Goal: Task Accomplishment & Management: Manage account settings

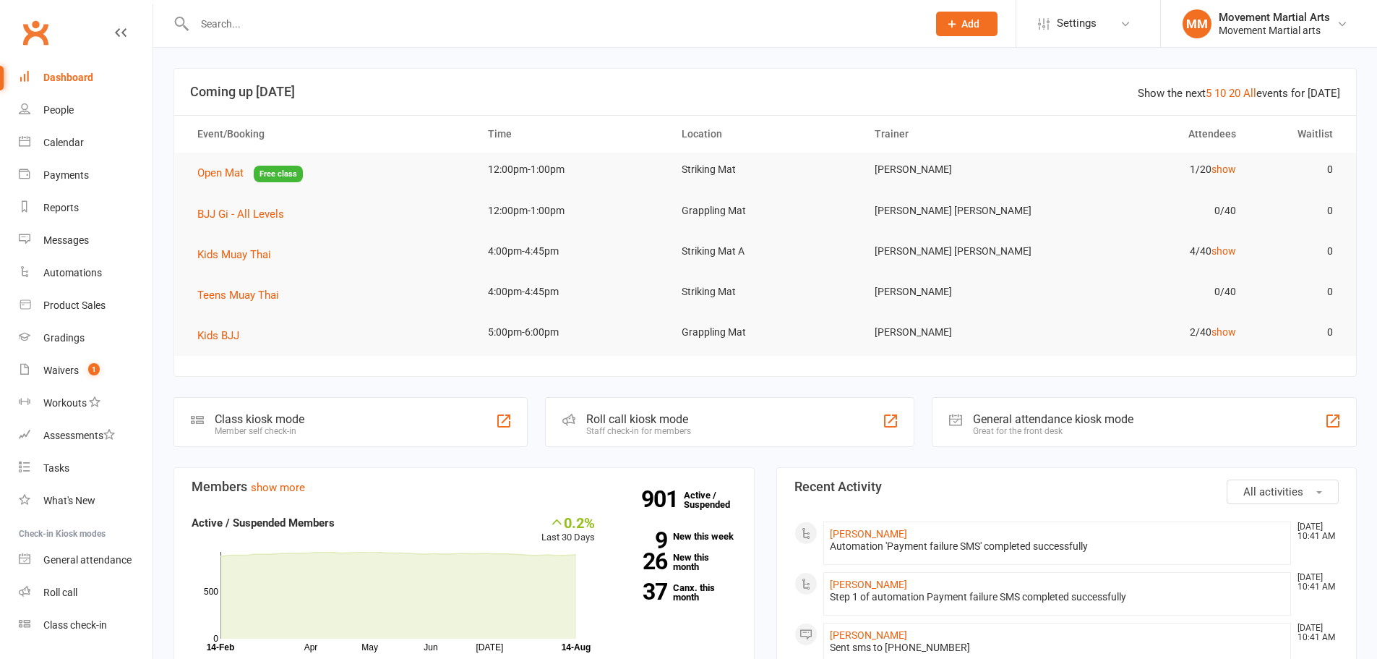
click at [309, 23] on input "text" at bounding box center [553, 24] width 727 height 20
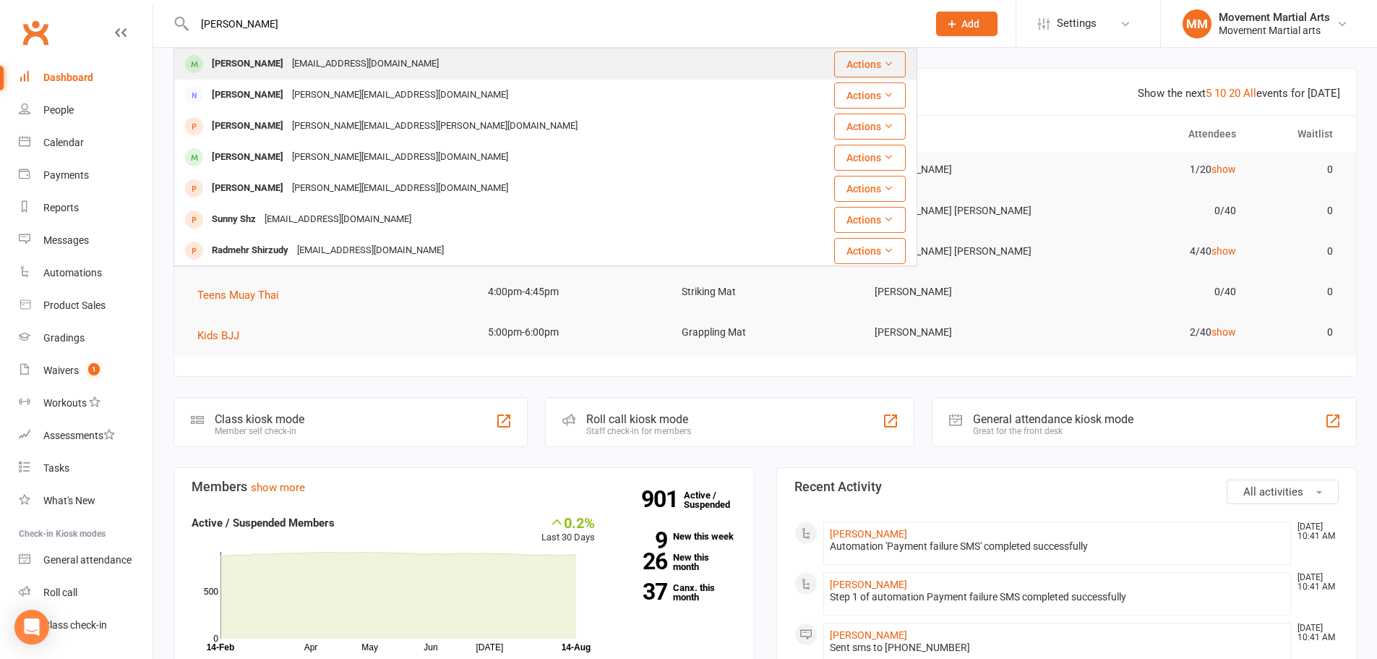
type input "[PERSON_NAME]"
click at [314, 67] on div "[EMAIL_ADDRESS][DOMAIN_NAME]" at bounding box center [365, 63] width 155 height 21
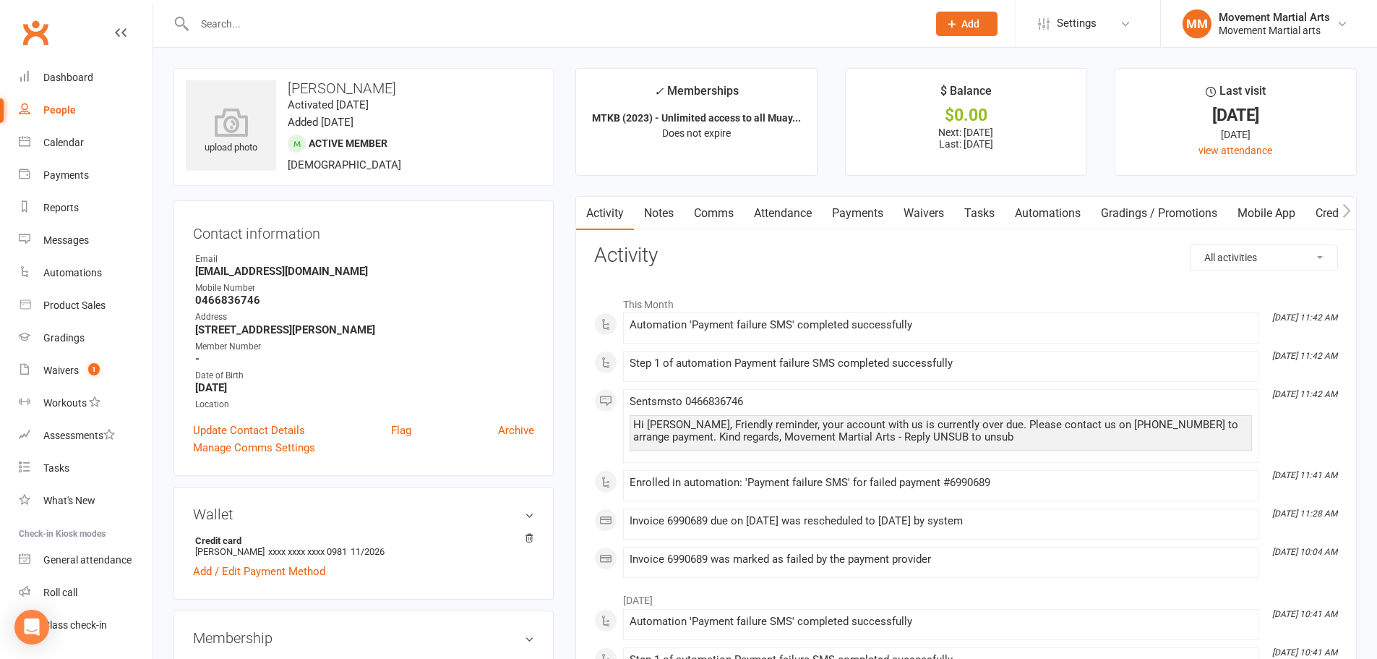
click at [865, 209] on link "Payments" at bounding box center [858, 213] width 72 height 33
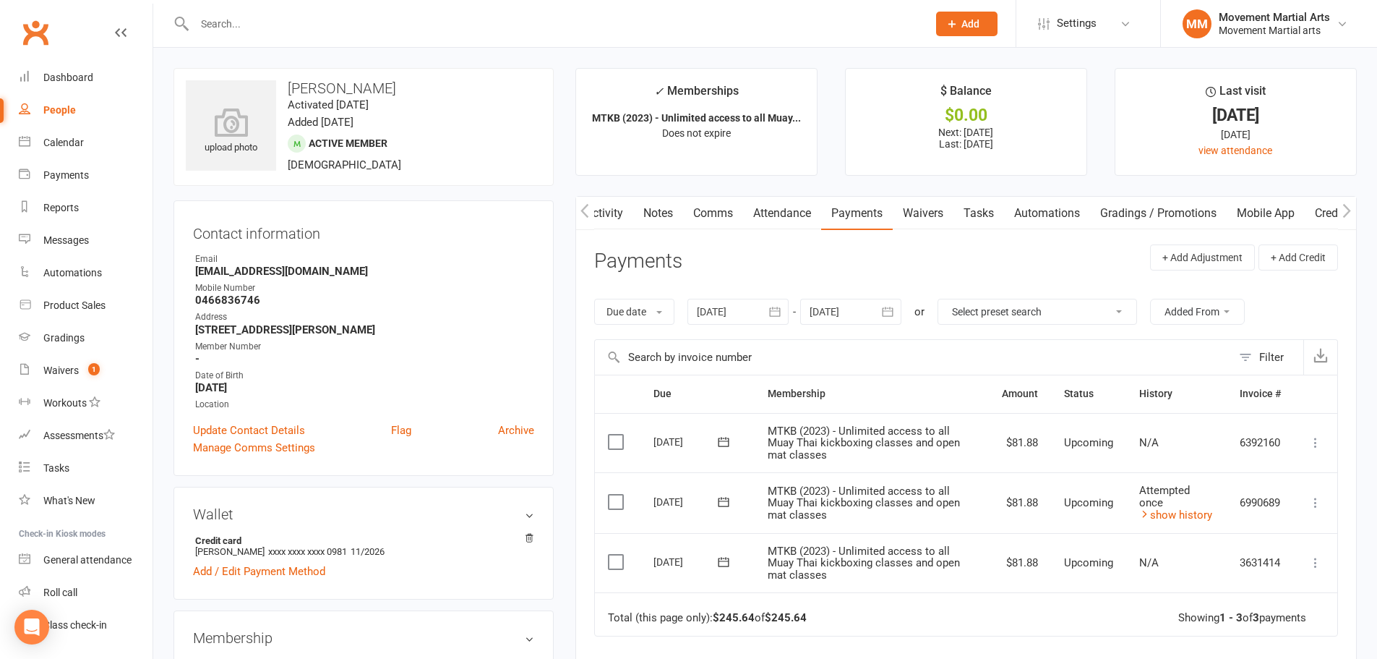
click at [766, 307] on button "button" at bounding box center [776, 312] width 26 height 26
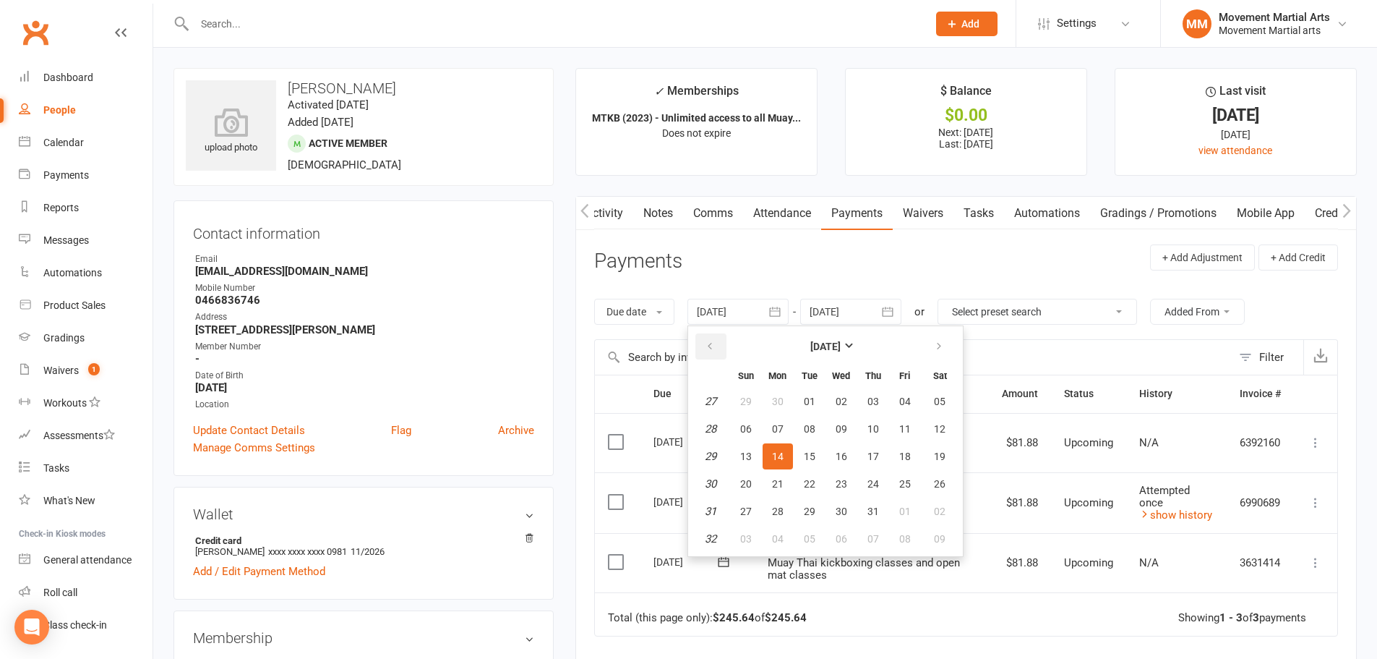
click at [712, 341] on icon "button" at bounding box center [710, 347] width 10 height 12
click at [821, 405] on button "01" at bounding box center [810, 401] width 30 height 26
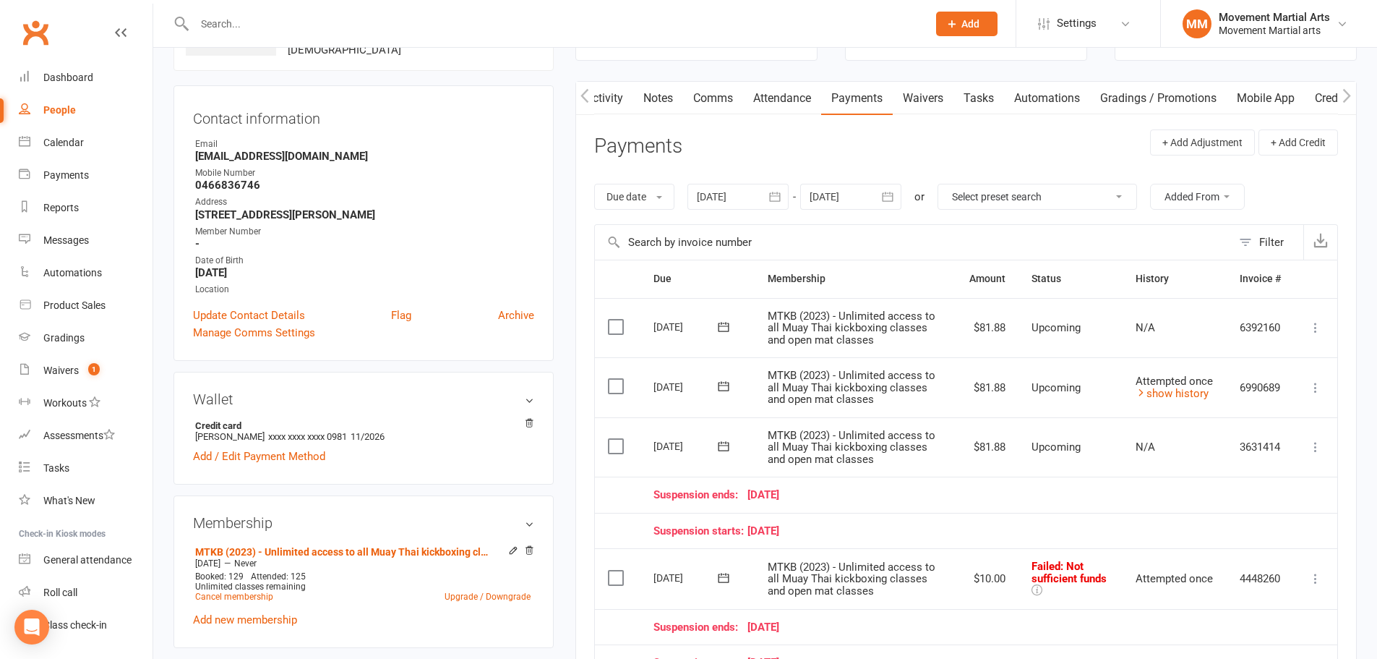
scroll to position [0, 0]
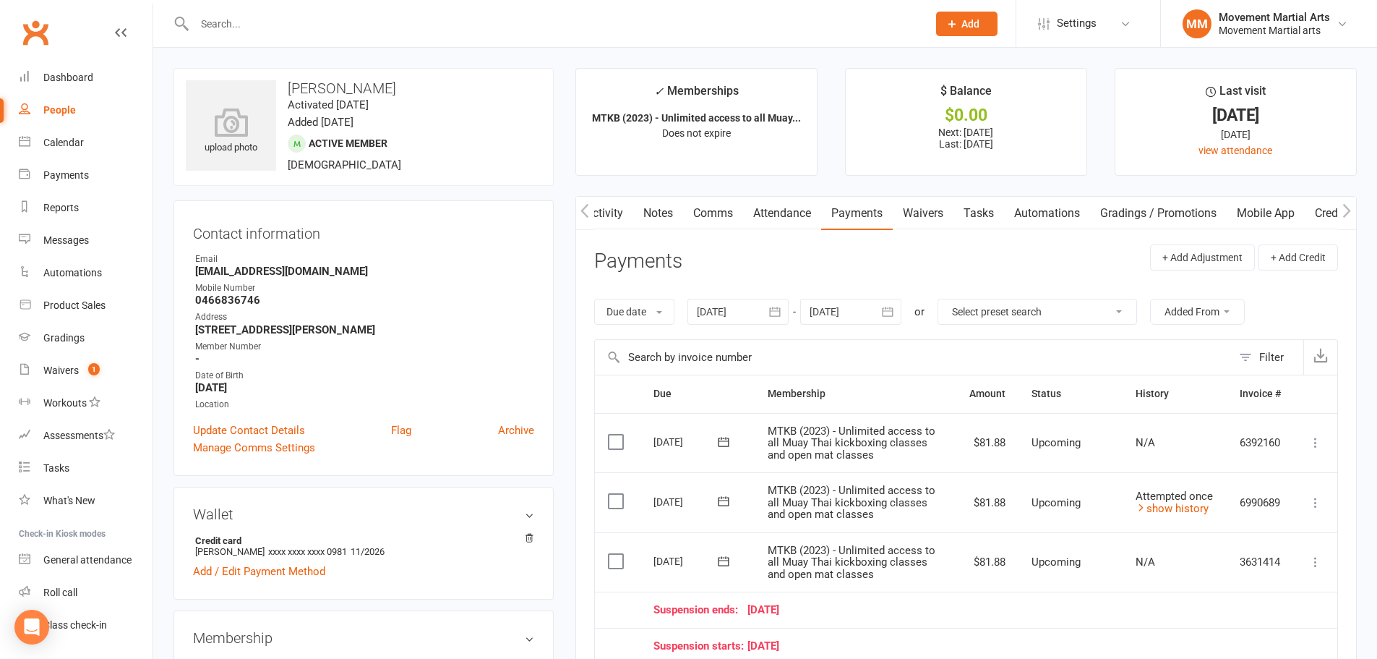
click at [768, 312] on button "button" at bounding box center [776, 312] width 26 height 26
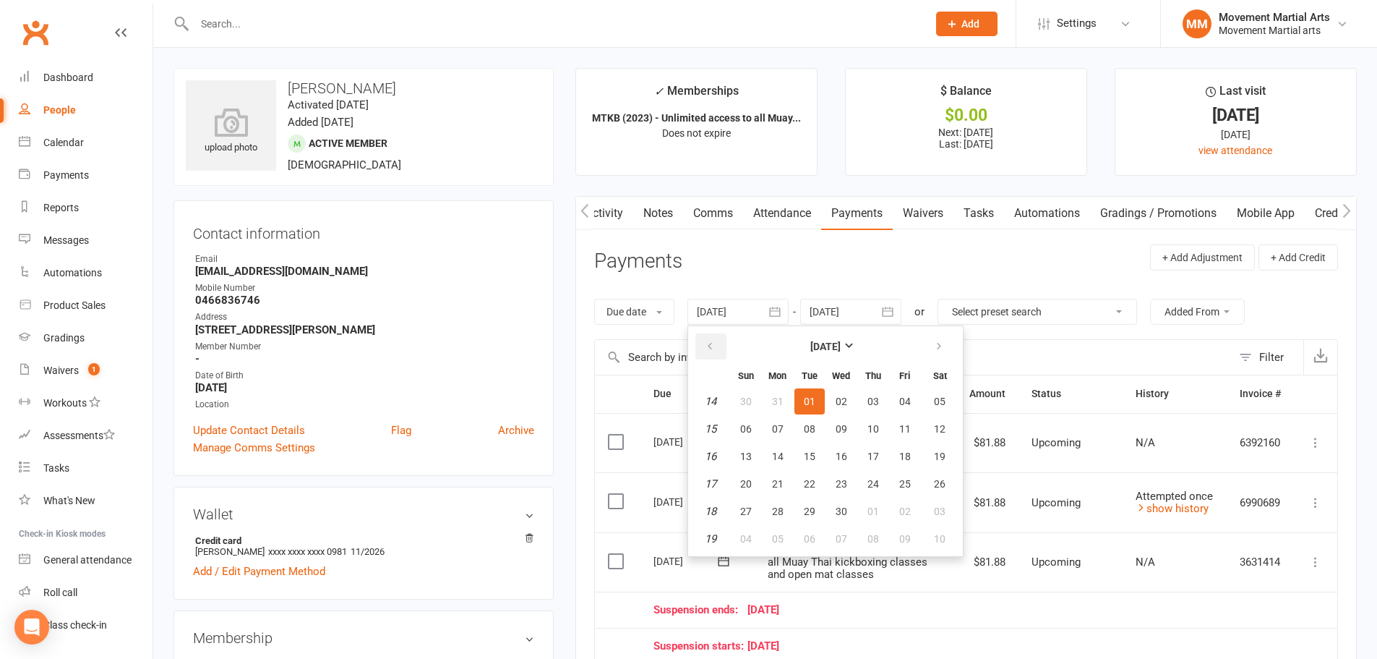
click at [708, 347] on icon "button" at bounding box center [710, 347] width 10 height 12
click at [786, 414] on button "27" at bounding box center [778, 401] width 30 height 26
type input "27 Jan 2025"
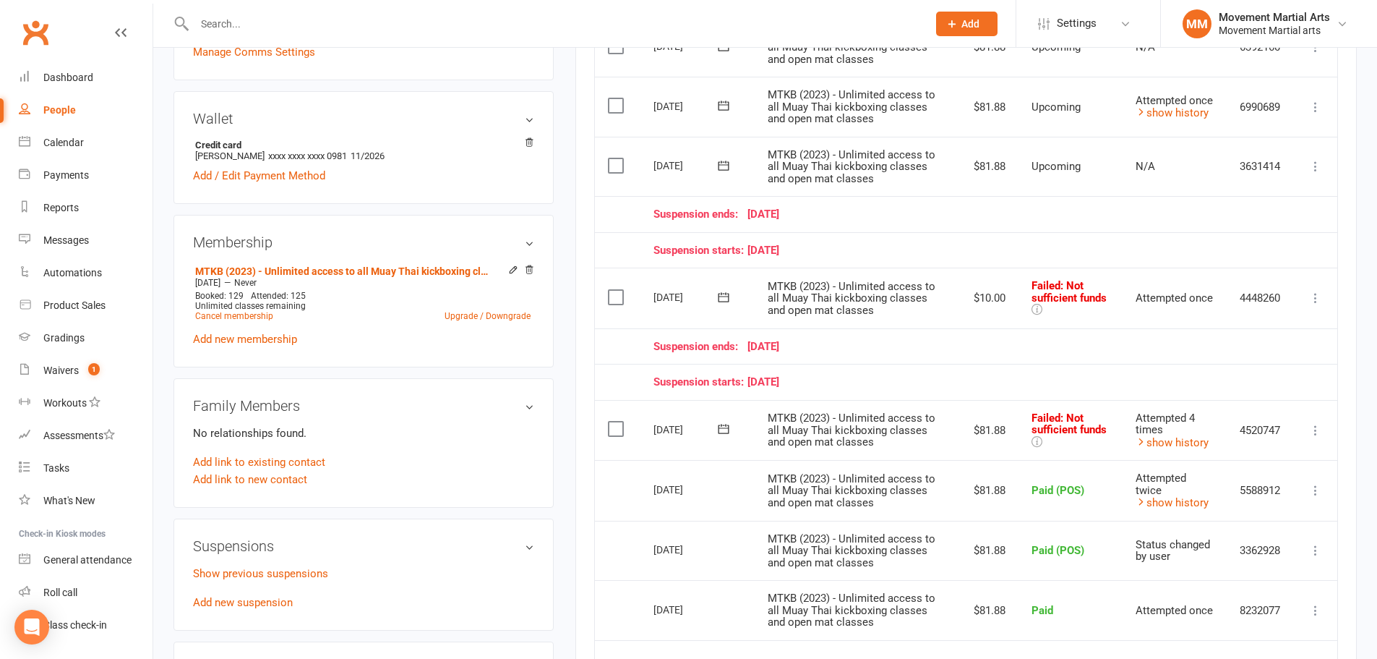
scroll to position [394, 0]
click at [1204, 444] on link "show history" at bounding box center [1172, 443] width 73 height 13
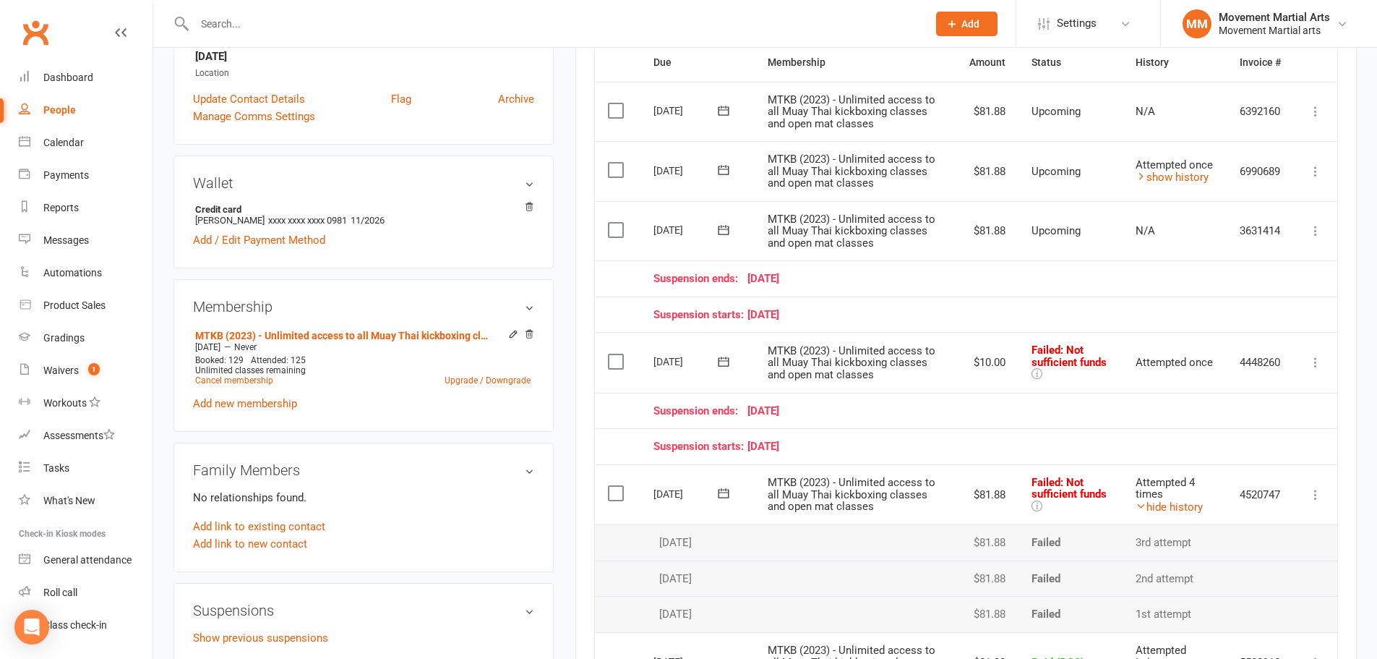
scroll to position [330, 0]
click at [1202, 176] on link "show history" at bounding box center [1172, 178] width 73 height 13
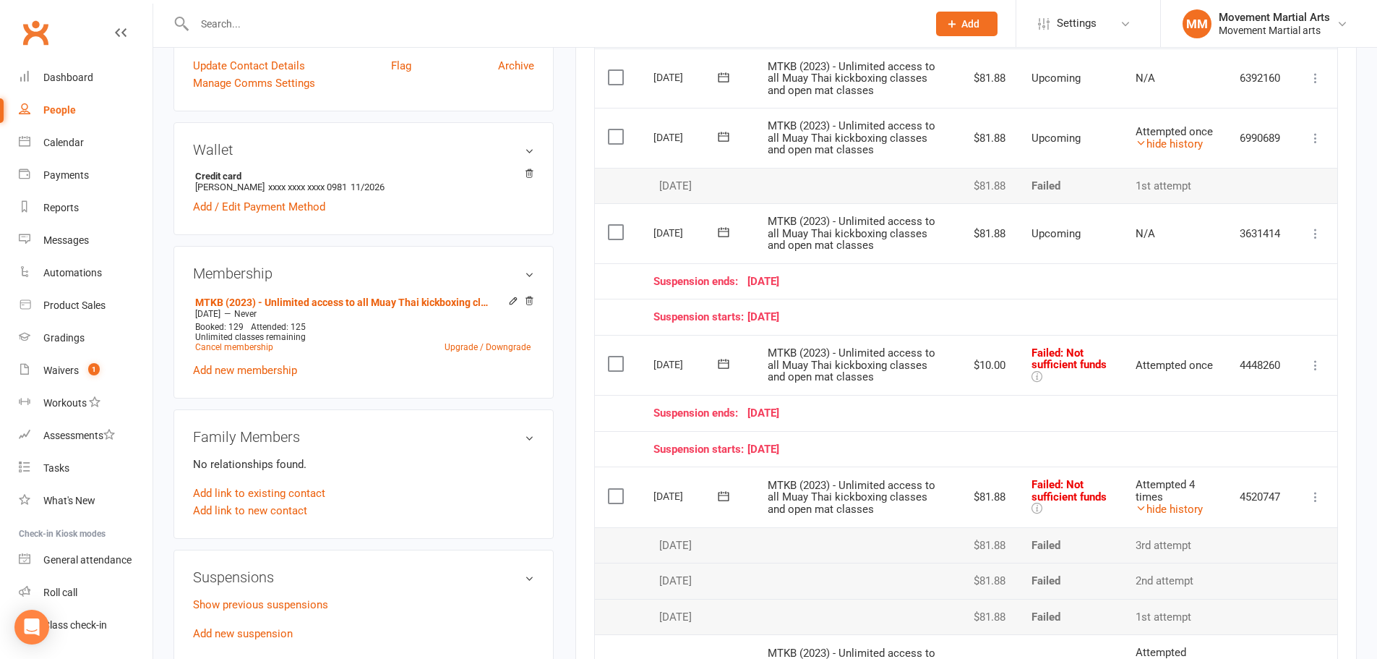
scroll to position [338, 0]
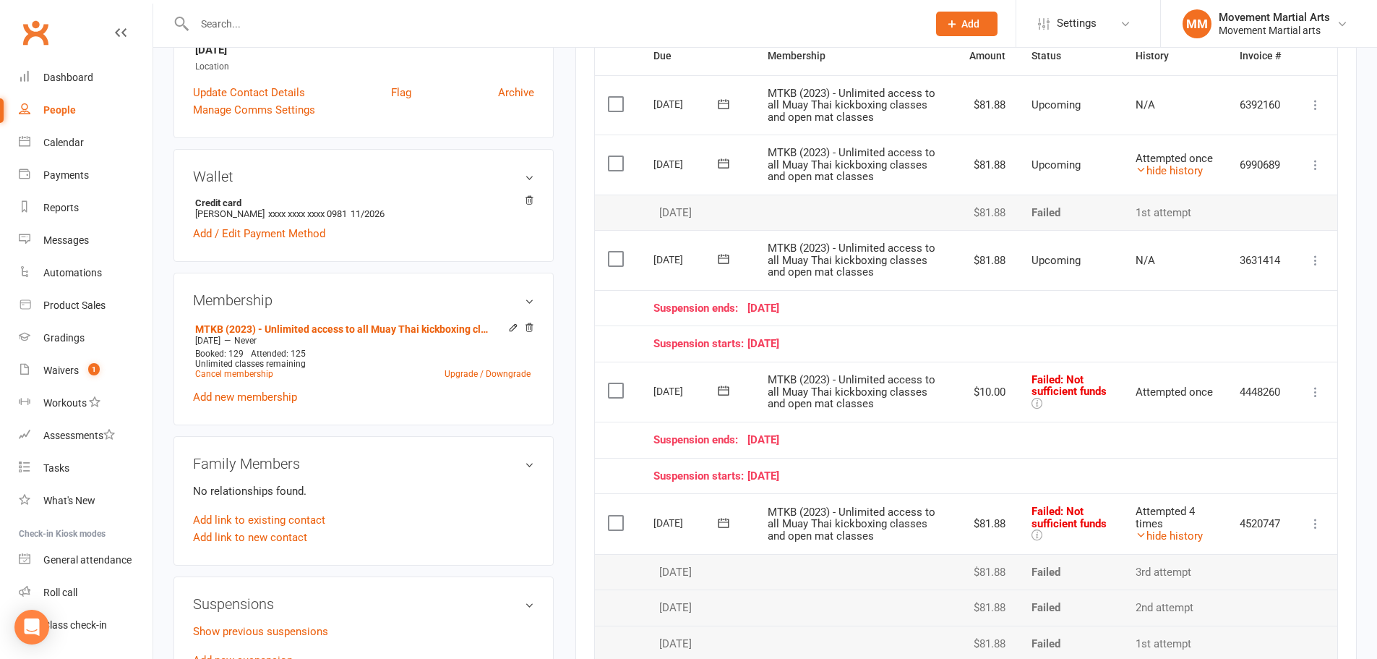
click at [247, 12] on div at bounding box center [546, 23] width 744 height 47
click at [247, 24] on input "text" at bounding box center [553, 24] width 727 height 20
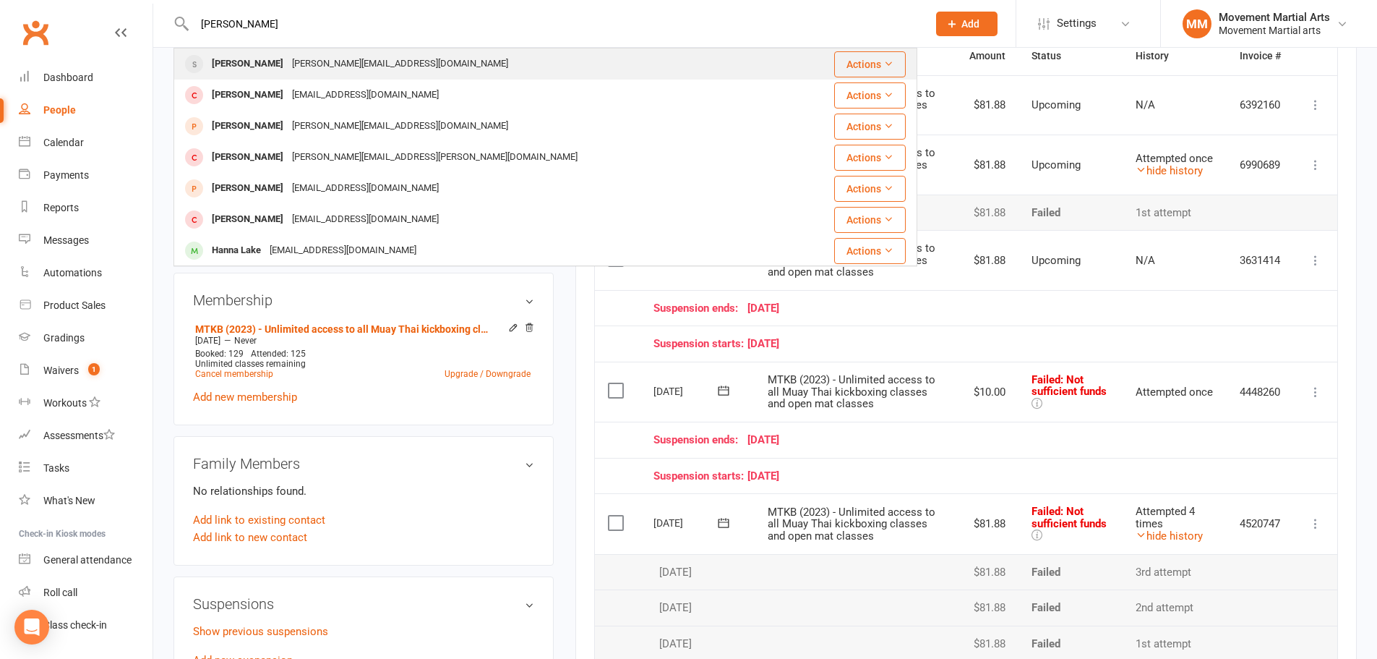
type input "george lake"
click at [251, 58] on div "[PERSON_NAME]" at bounding box center [247, 63] width 80 height 21
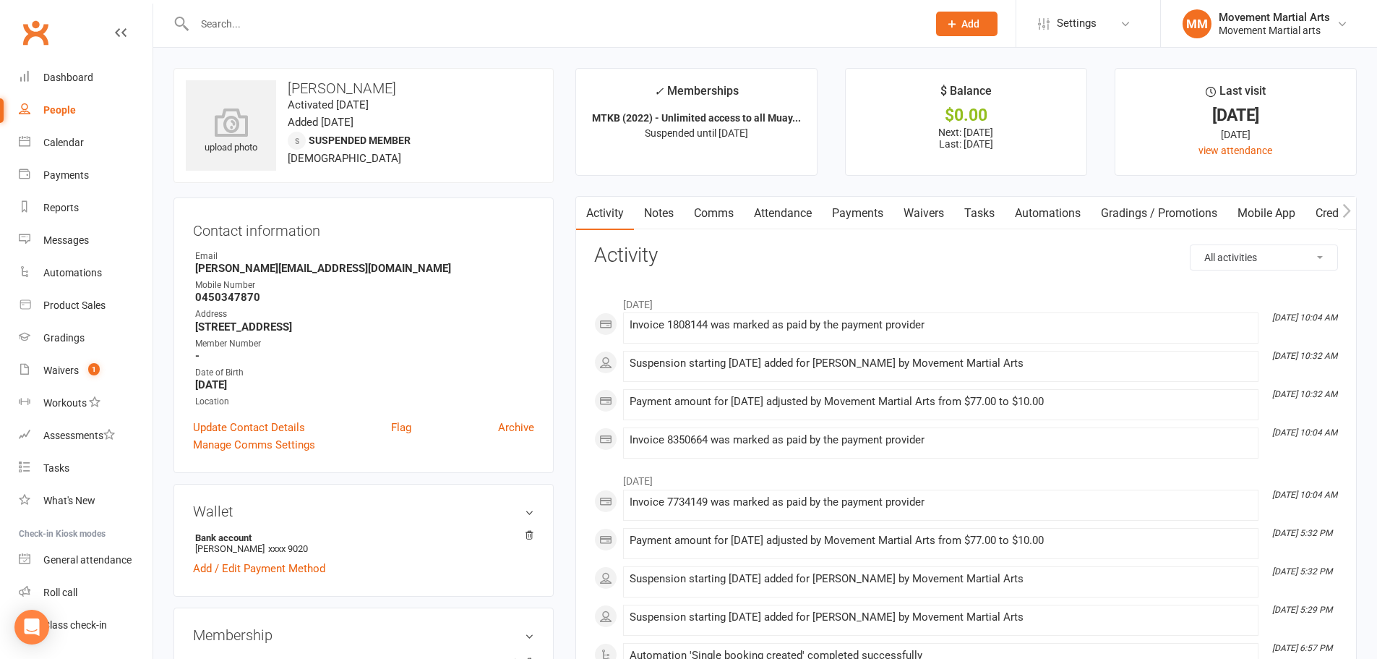
click at [653, 207] on link "Notes" at bounding box center [659, 213] width 50 height 33
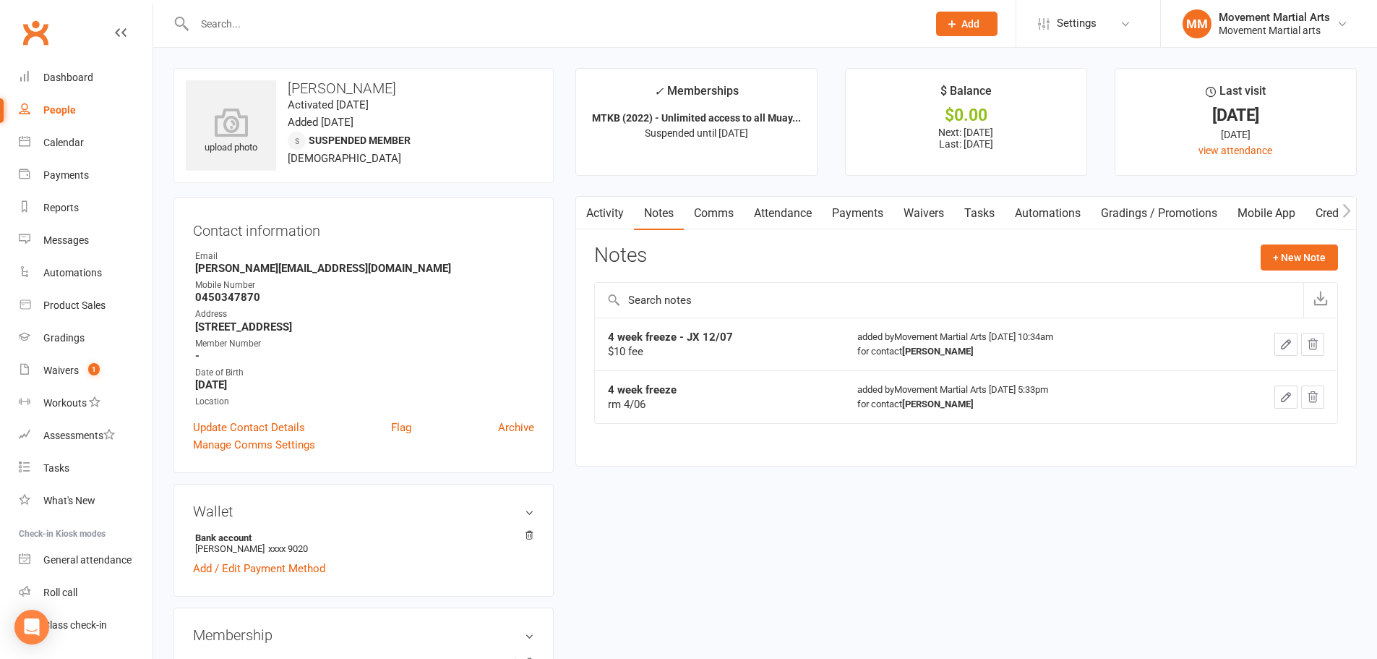
click at [848, 215] on link "Payments" at bounding box center [858, 213] width 72 height 33
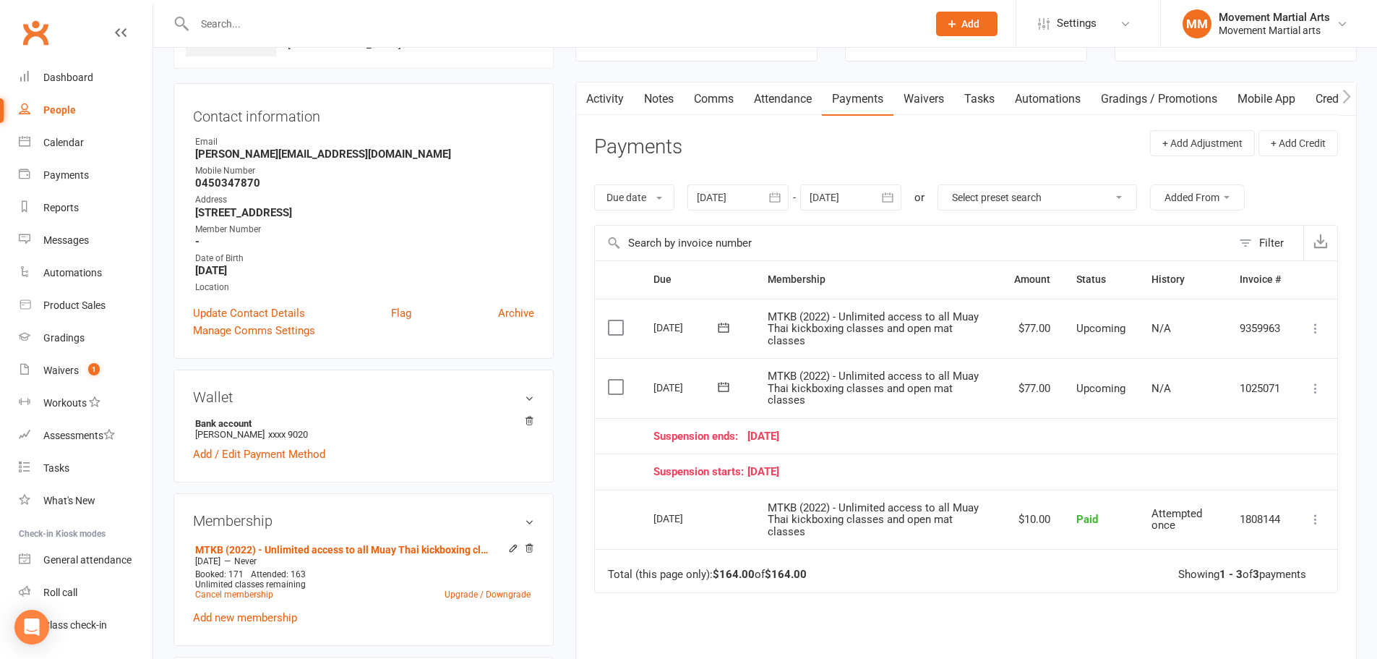
scroll to position [168, 0]
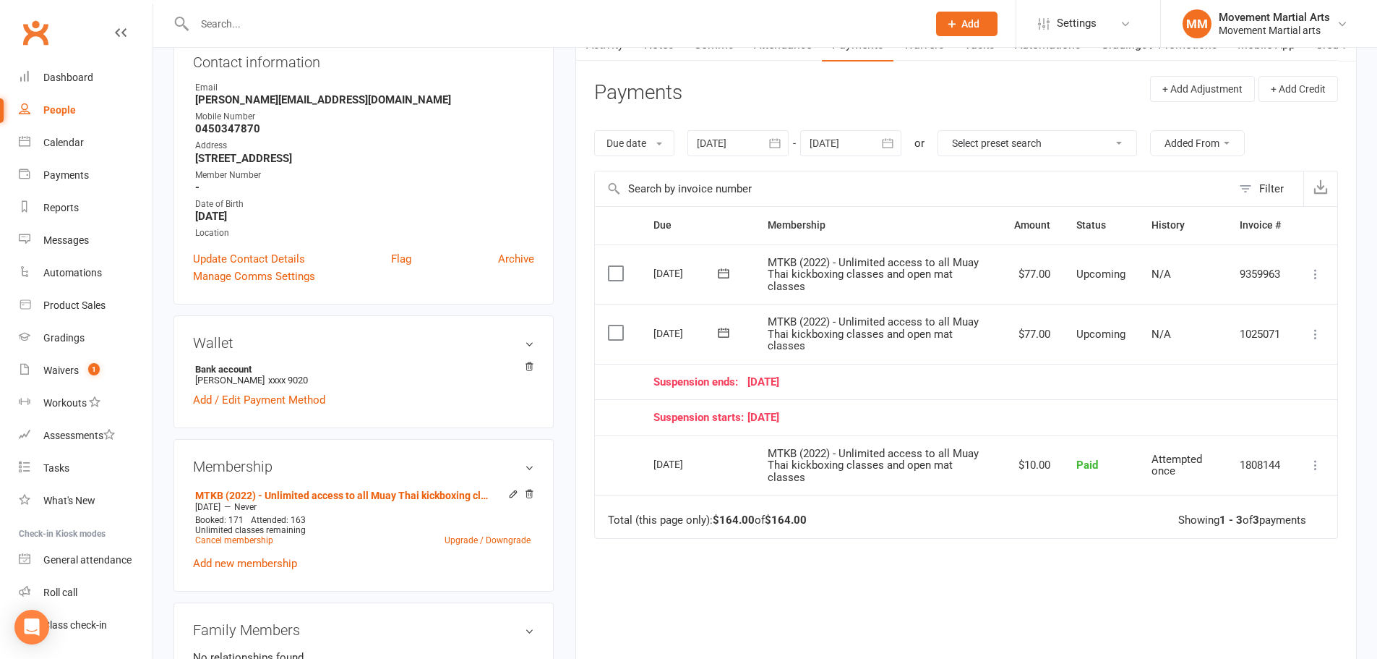
click at [902, 571] on div "Due Contact Membership Amount Status History Invoice # Select this 29 Aug 2025 …" at bounding box center [966, 465] width 744 height 518
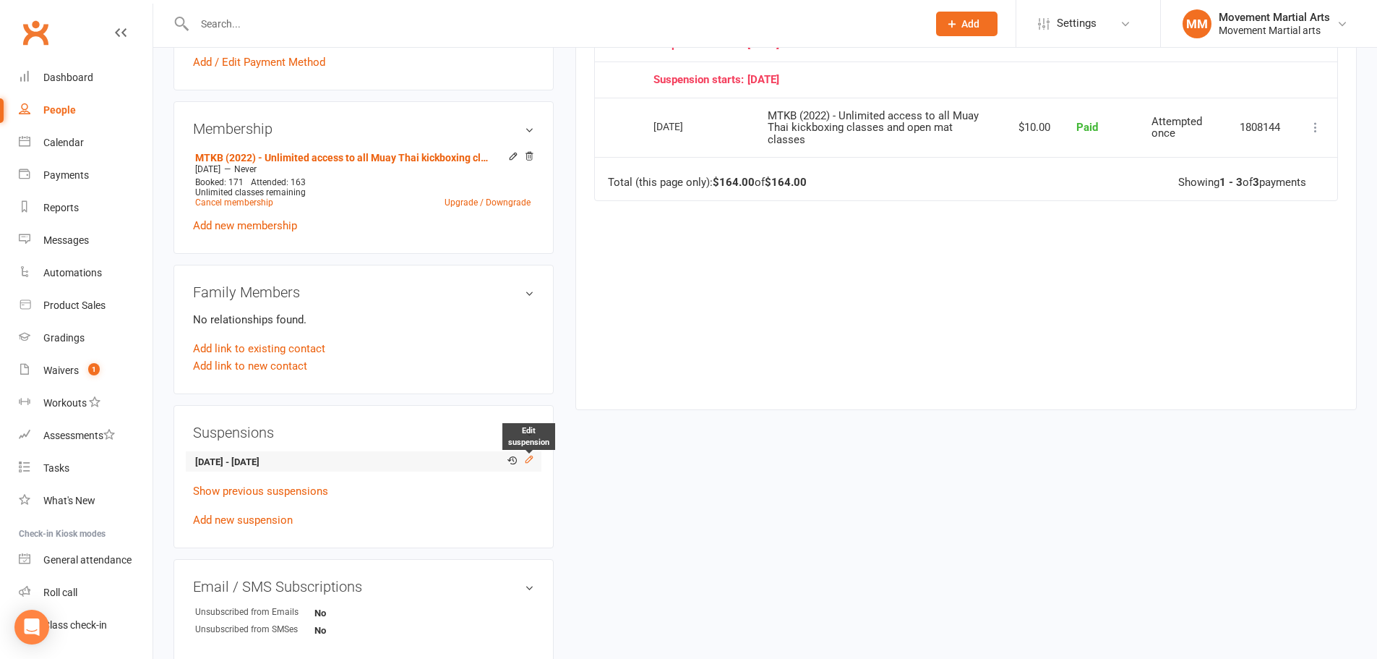
click at [528, 459] on icon at bounding box center [529, 459] width 10 height 10
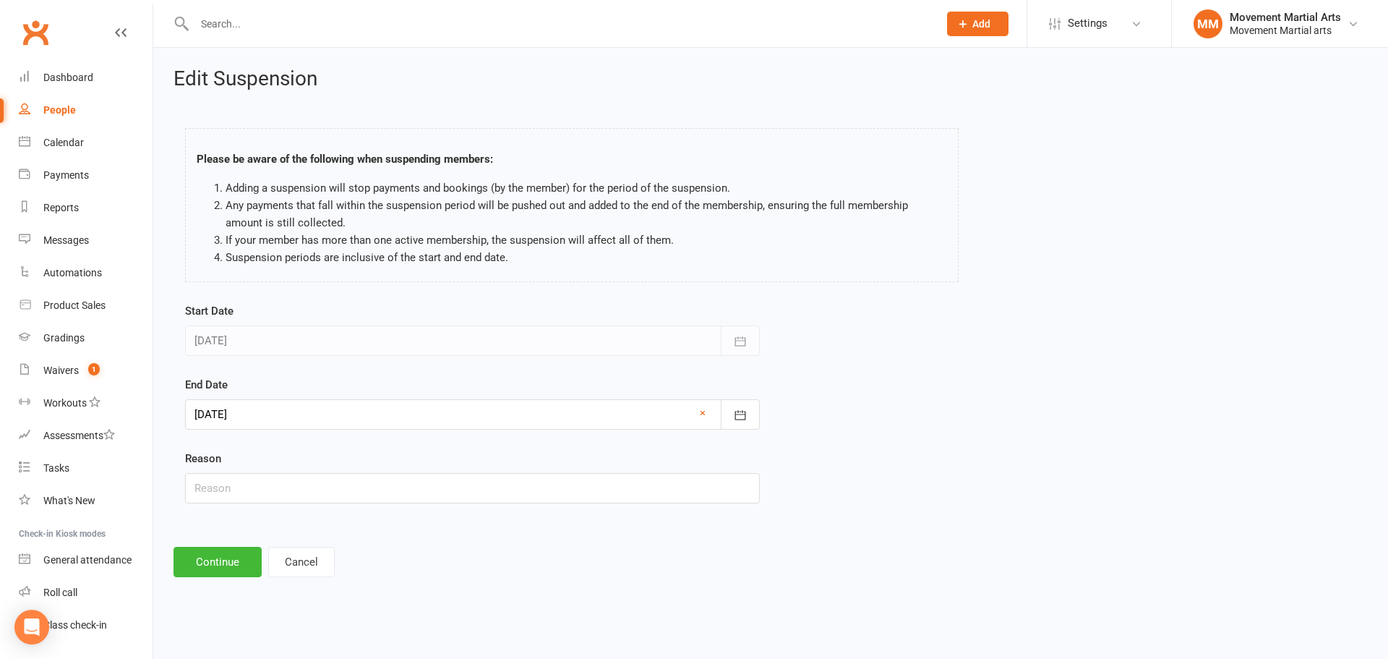
click at [448, 413] on div at bounding box center [472, 414] width 575 height 30
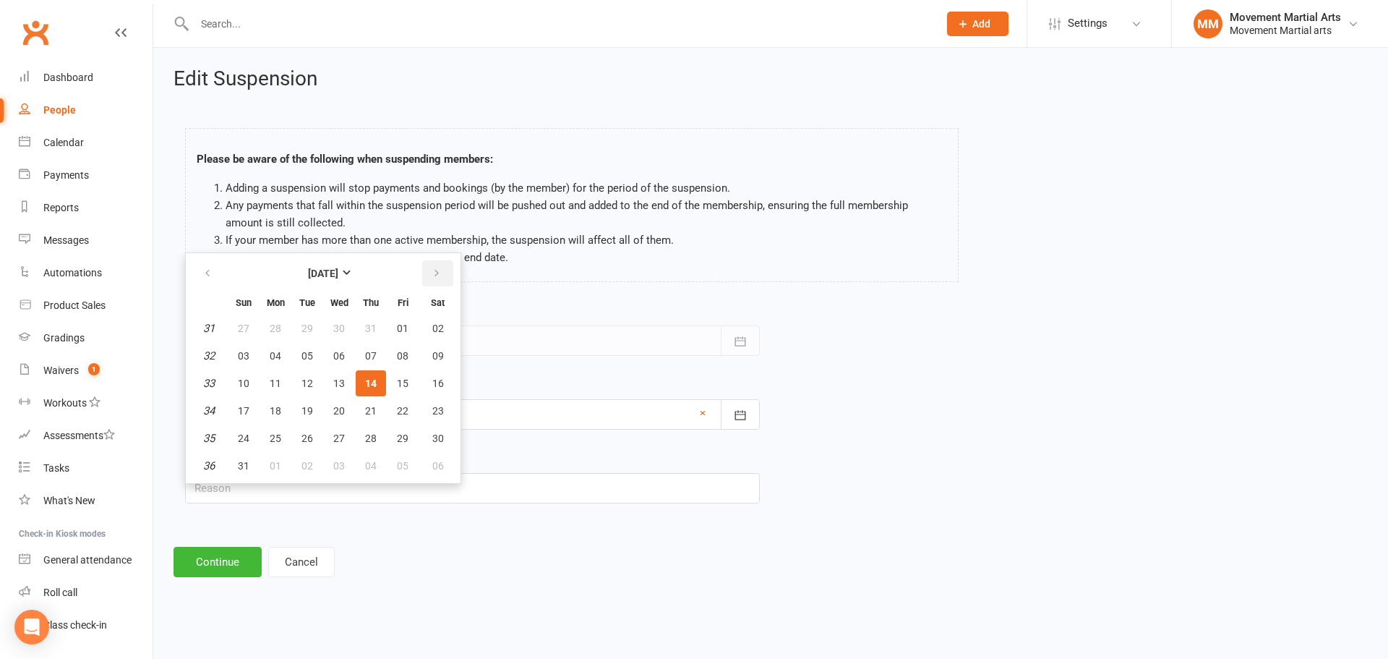
click at [438, 265] on button "button" at bounding box center [437, 273] width 31 height 26
click at [377, 357] on button "11" at bounding box center [371, 356] width 30 height 26
type input "[DATE]"
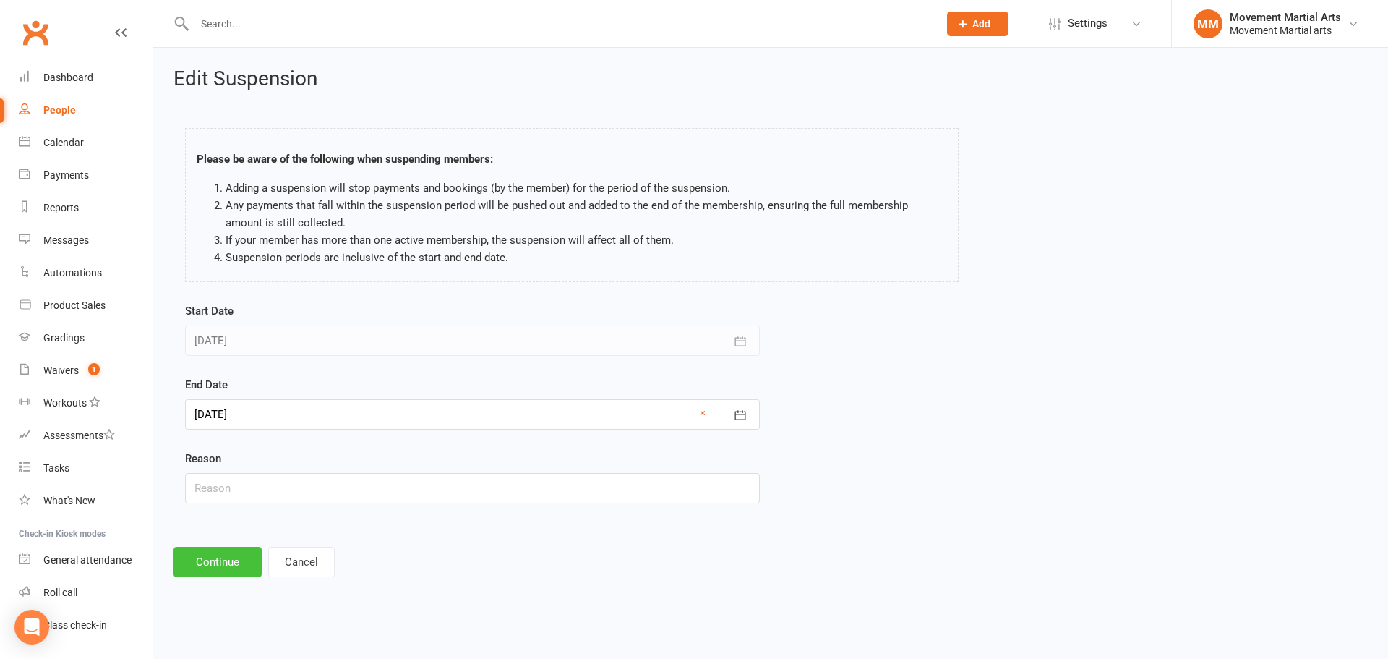
click at [222, 563] on button "Continue" at bounding box center [218, 562] width 88 height 30
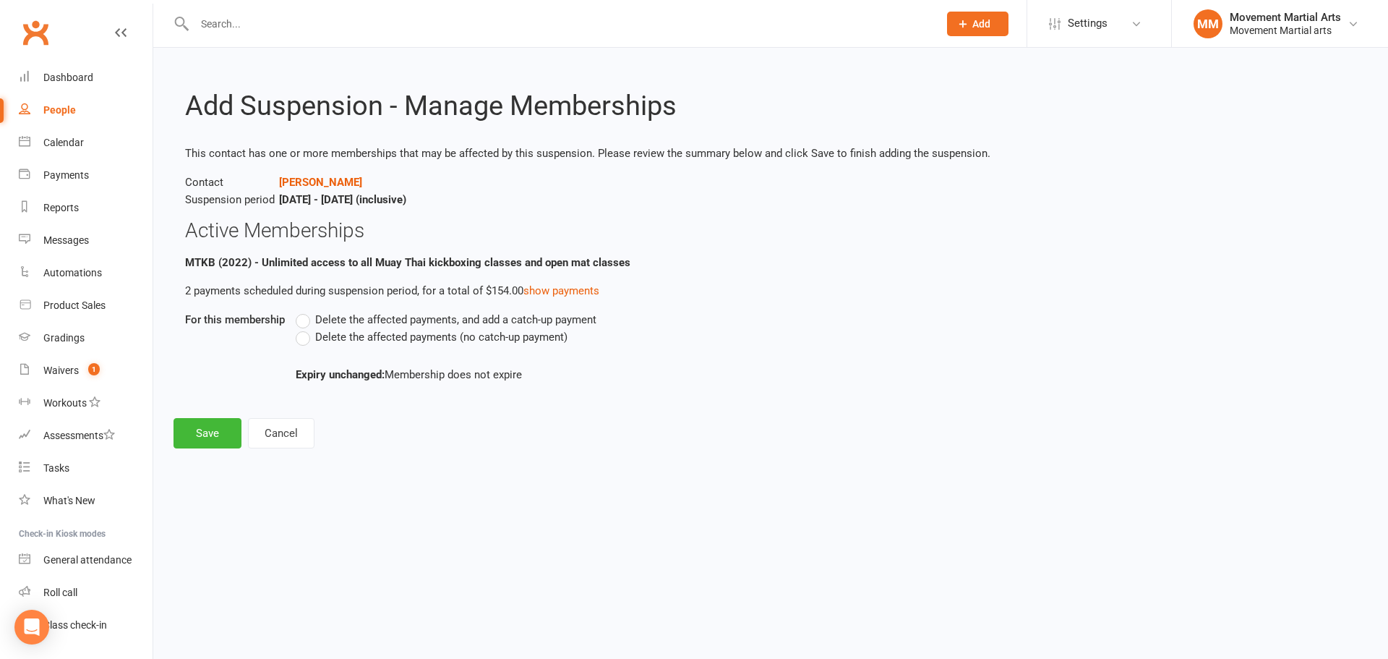
click at [318, 342] on span "Delete the affected payments (no catch-up payment)" at bounding box center [441, 335] width 252 height 15
click at [305, 328] on input "Delete the affected payments (no catch-up payment)" at bounding box center [300, 328] width 9 height 0
click at [218, 434] on button "Save" at bounding box center [208, 433] width 68 height 30
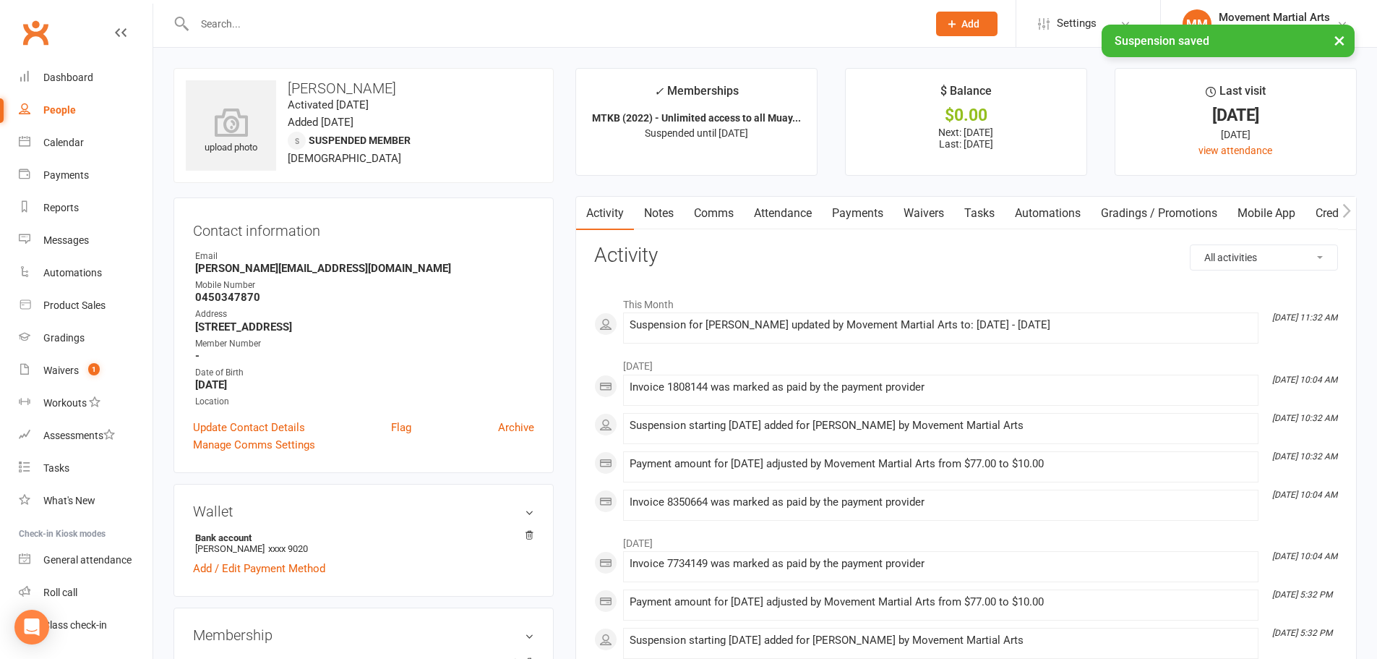
click at [658, 211] on link "Notes" at bounding box center [659, 213] width 50 height 33
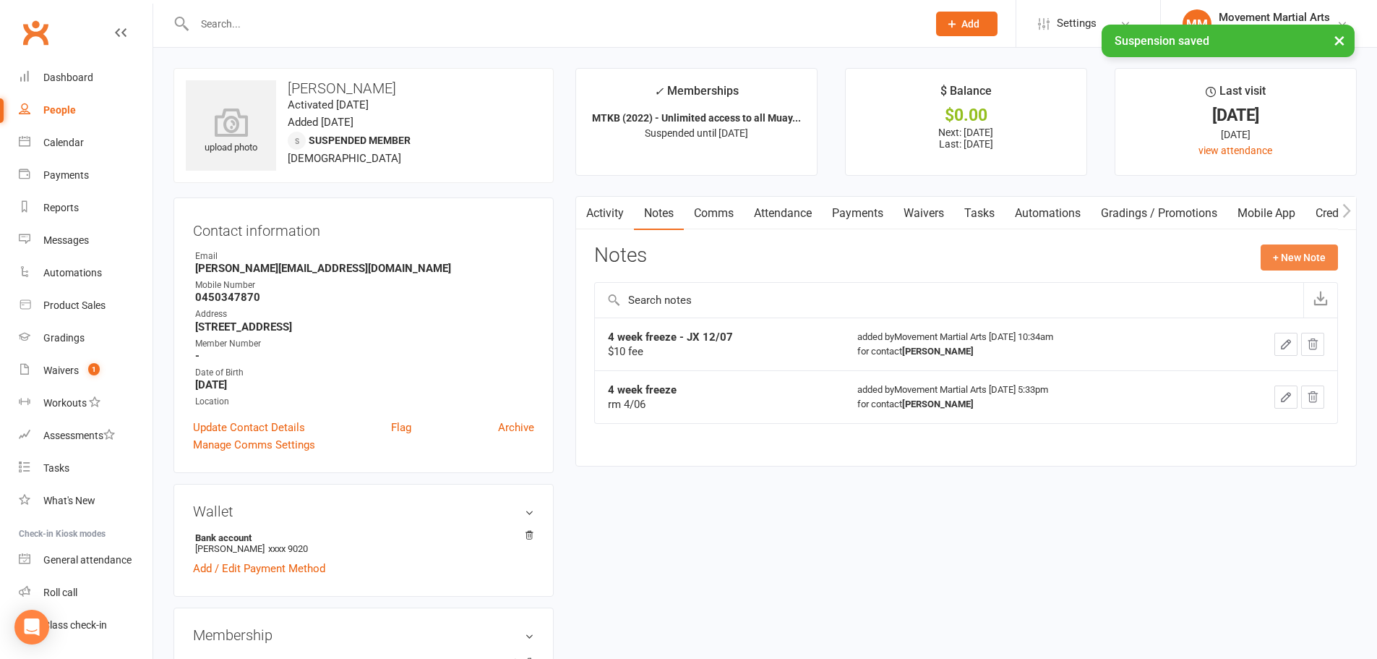
click at [1274, 260] on button "+ New Note" at bounding box center [1299, 257] width 77 height 26
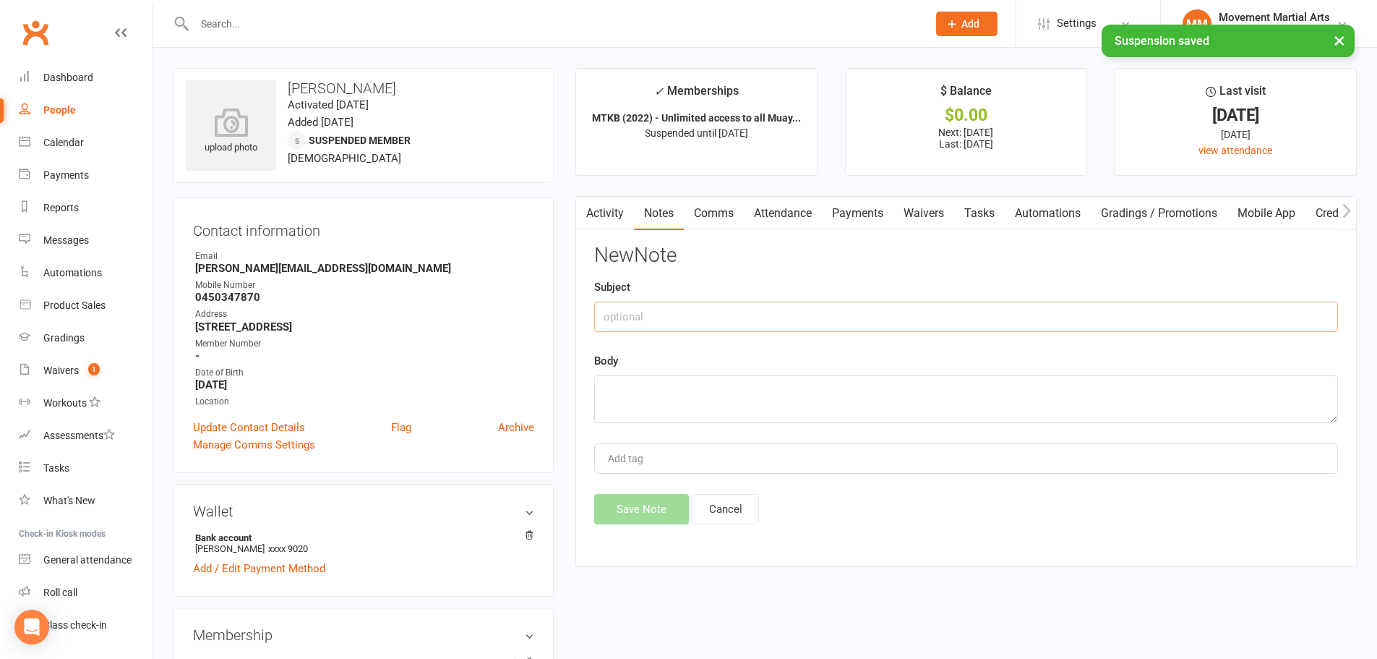
click at [802, 314] on input "text" at bounding box center [966, 316] width 744 height 30
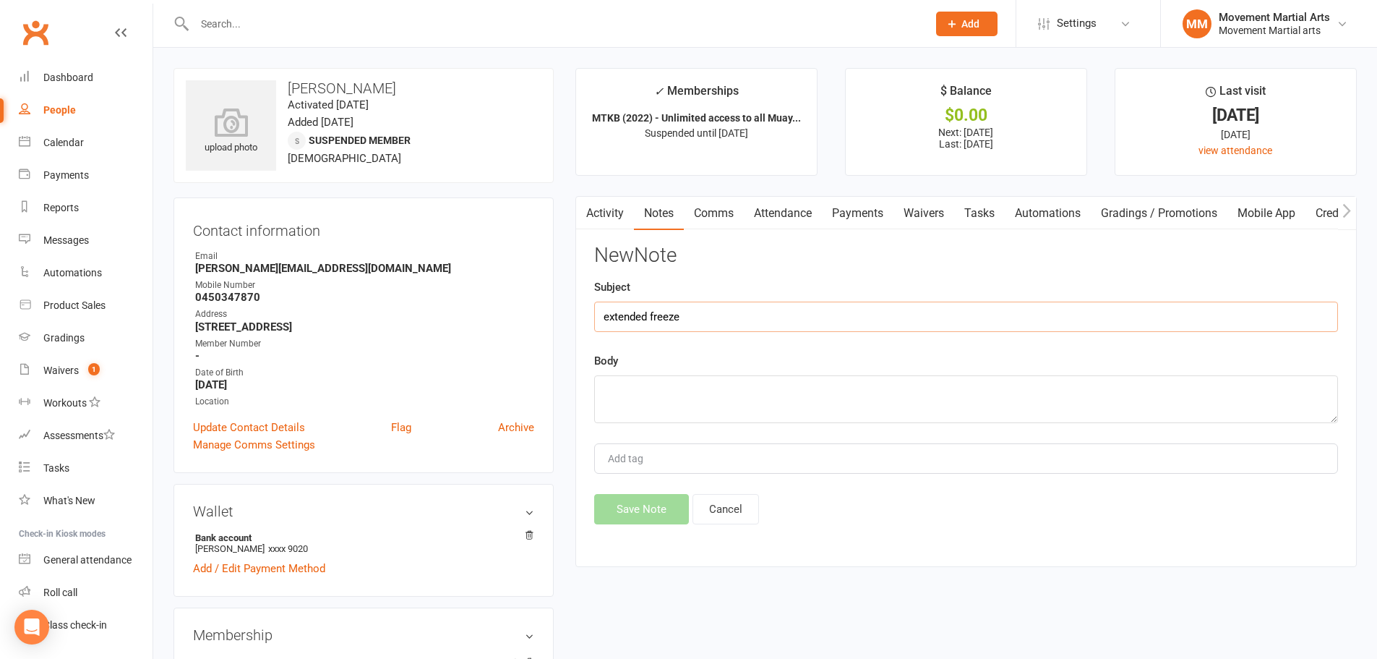
type input "extended freeze"
type textarea "by another 4 weeks. will finish 11/9. BS"
click at [648, 523] on button "Save Note" at bounding box center [641, 509] width 95 height 30
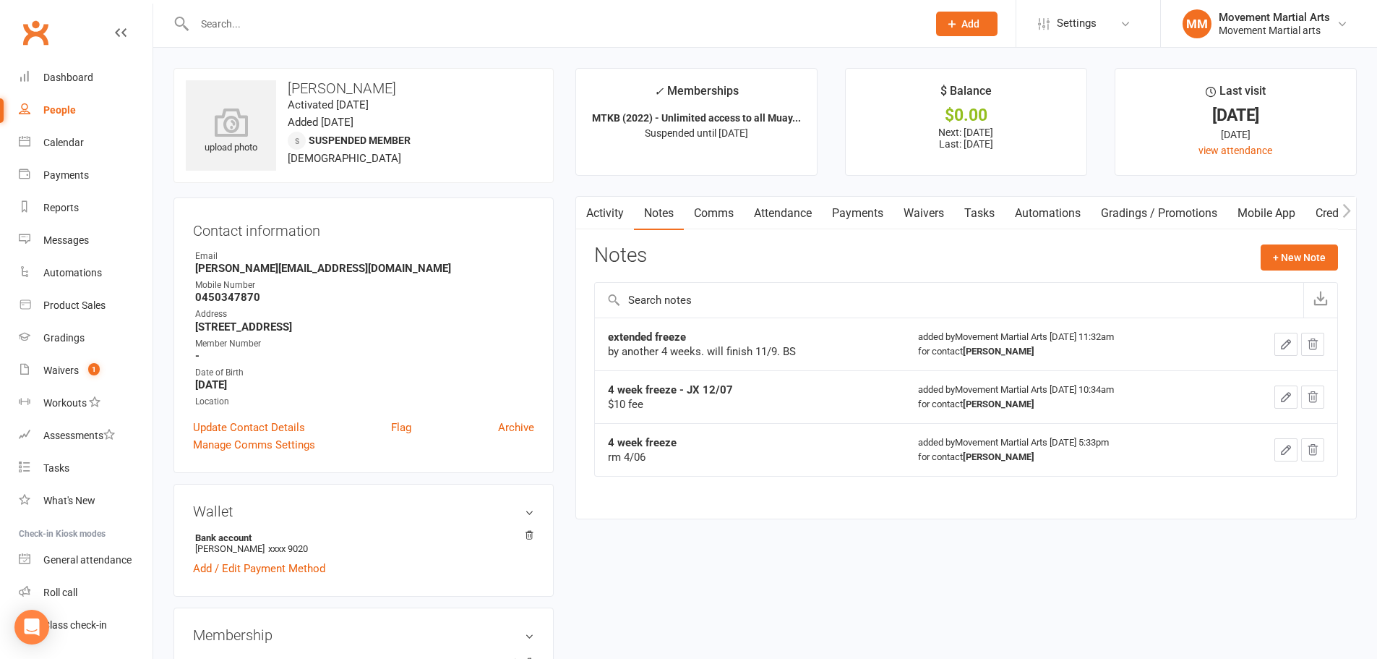
click at [851, 221] on link "Payments" at bounding box center [858, 213] width 72 height 33
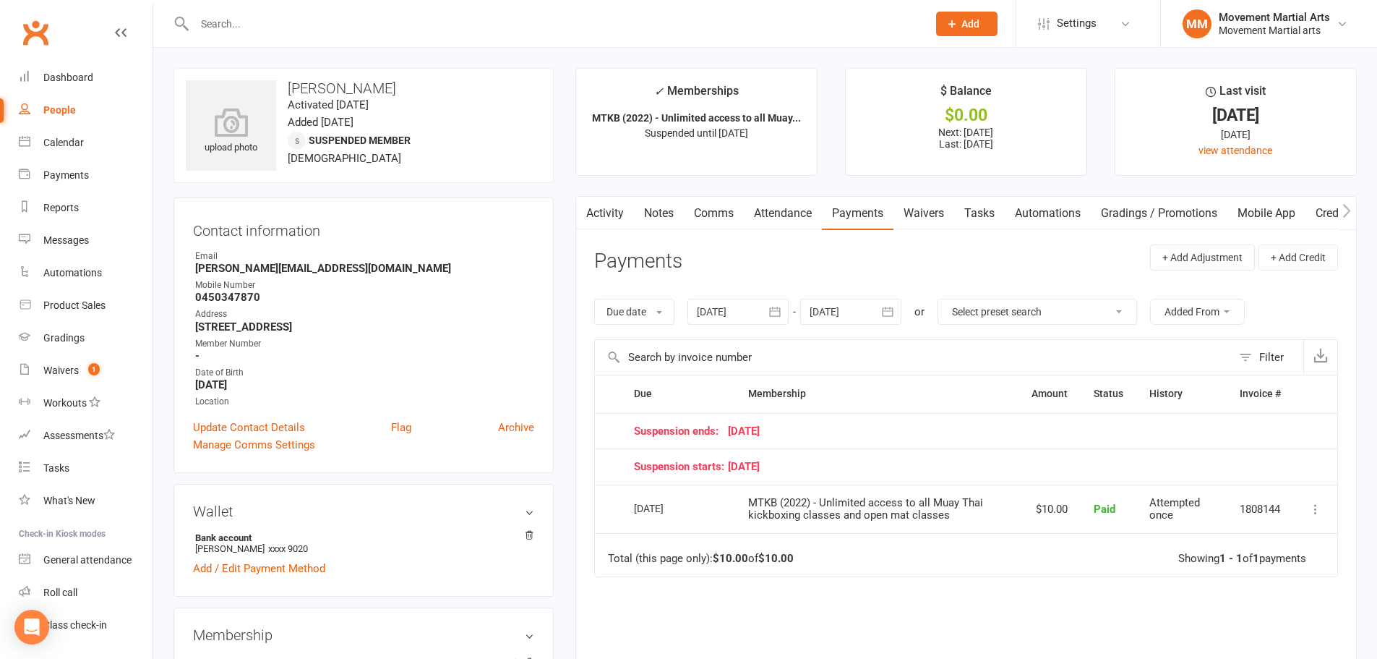
click at [889, 311] on icon "button" at bounding box center [888, 311] width 11 height 9
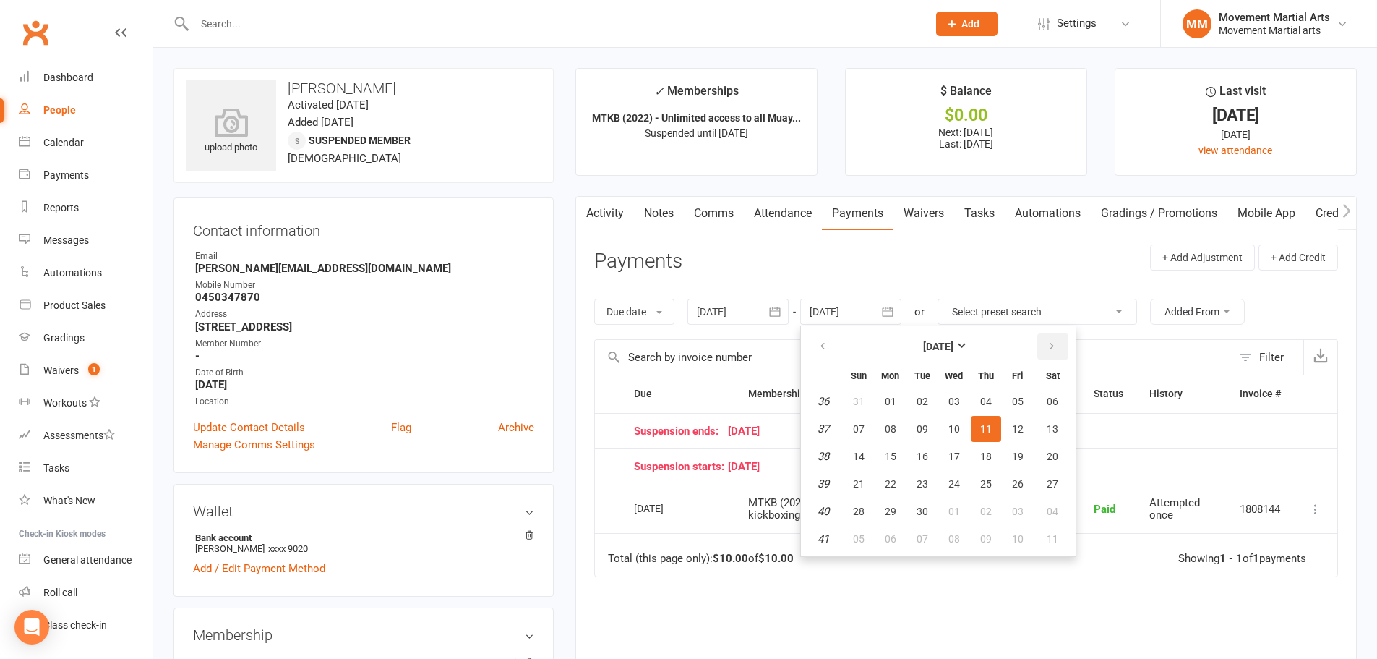
click at [1062, 343] on button "button" at bounding box center [1052, 346] width 31 height 26
drag, startPoint x: 1062, startPoint y: 343, endPoint x: 1059, endPoint y: 370, distance: 26.9
click at [1062, 344] on button "button" at bounding box center [1052, 346] width 31 height 26
click at [1053, 432] on span "08" at bounding box center [1053, 429] width 12 height 12
type input "08 Nov 2025"
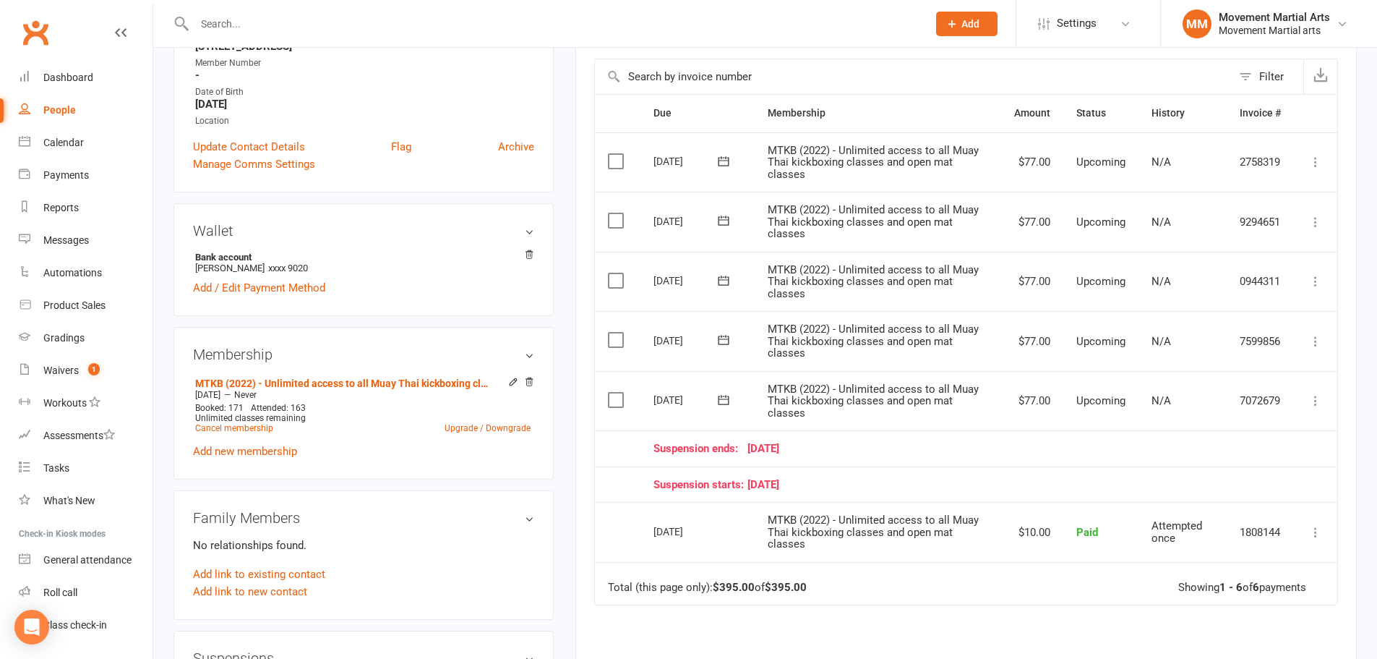
scroll to position [506, 0]
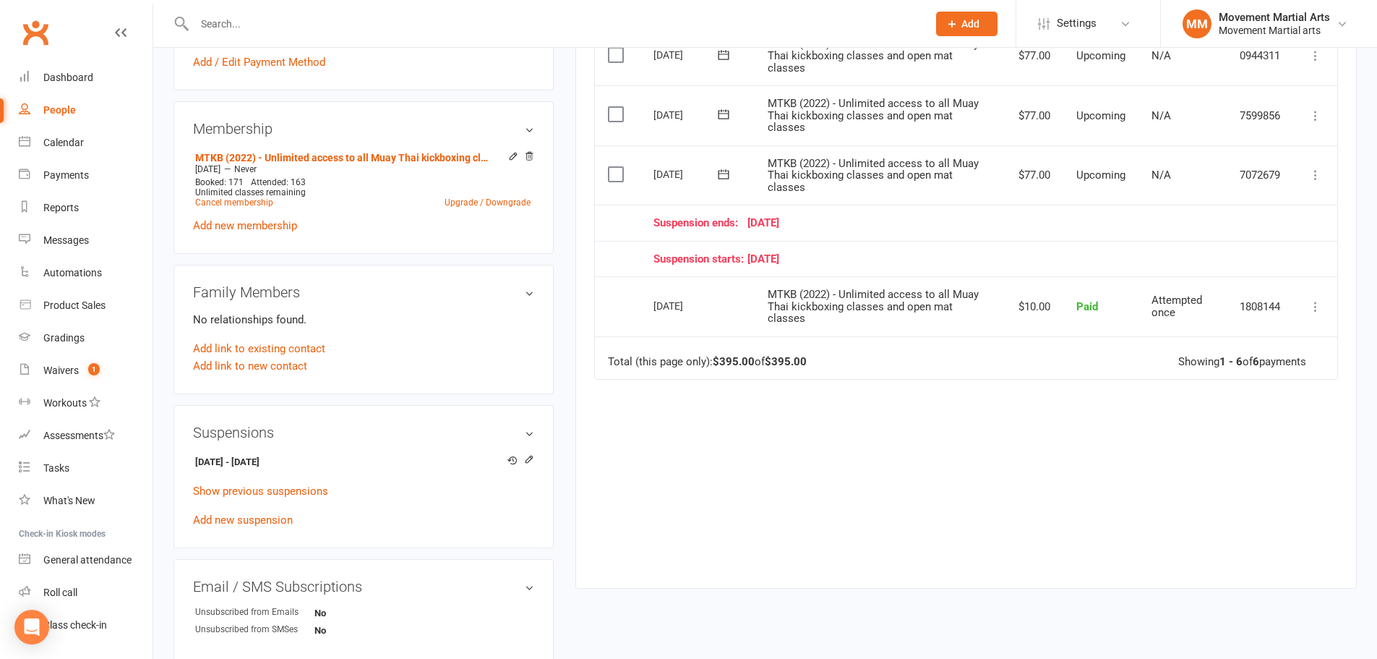
click at [262, 17] on input "text" at bounding box center [553, 24] width 727 height 20
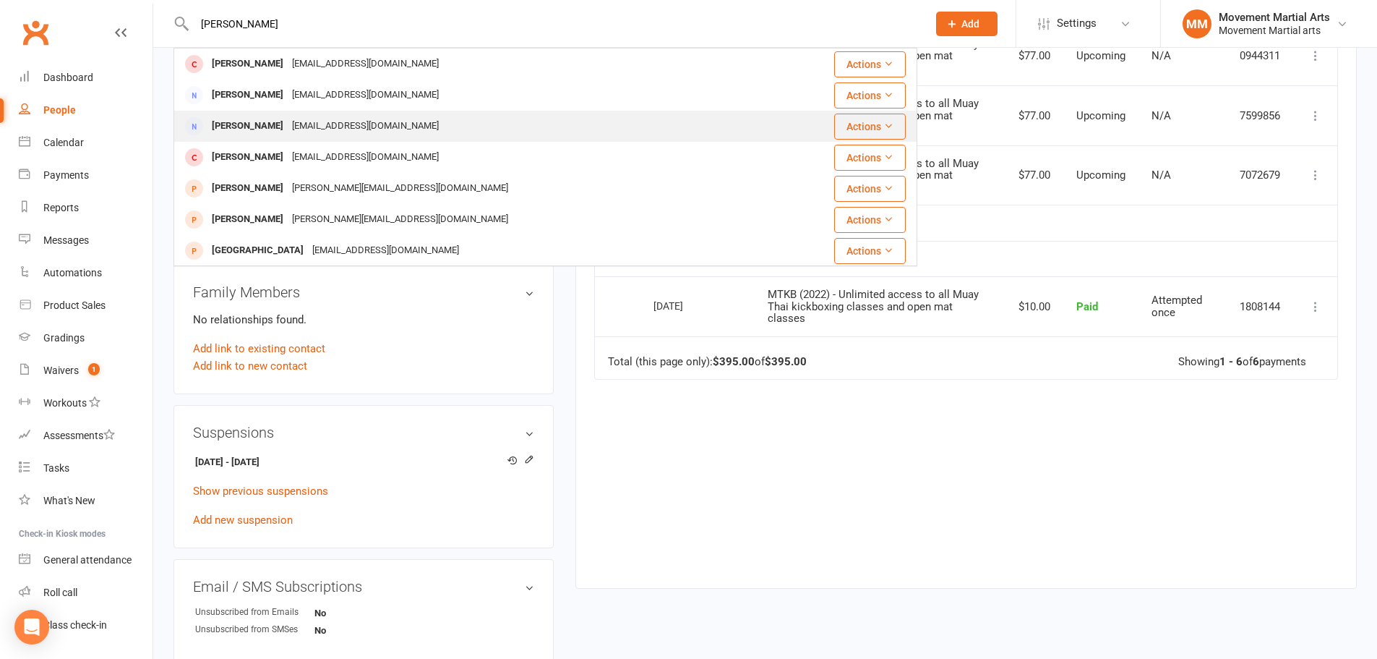
type input "nora"
click at [316, 127] on div "[EMAIL_ADDRESS][DOMAIN_NAME]" at bounding box center [365, 126] width 155 height 21
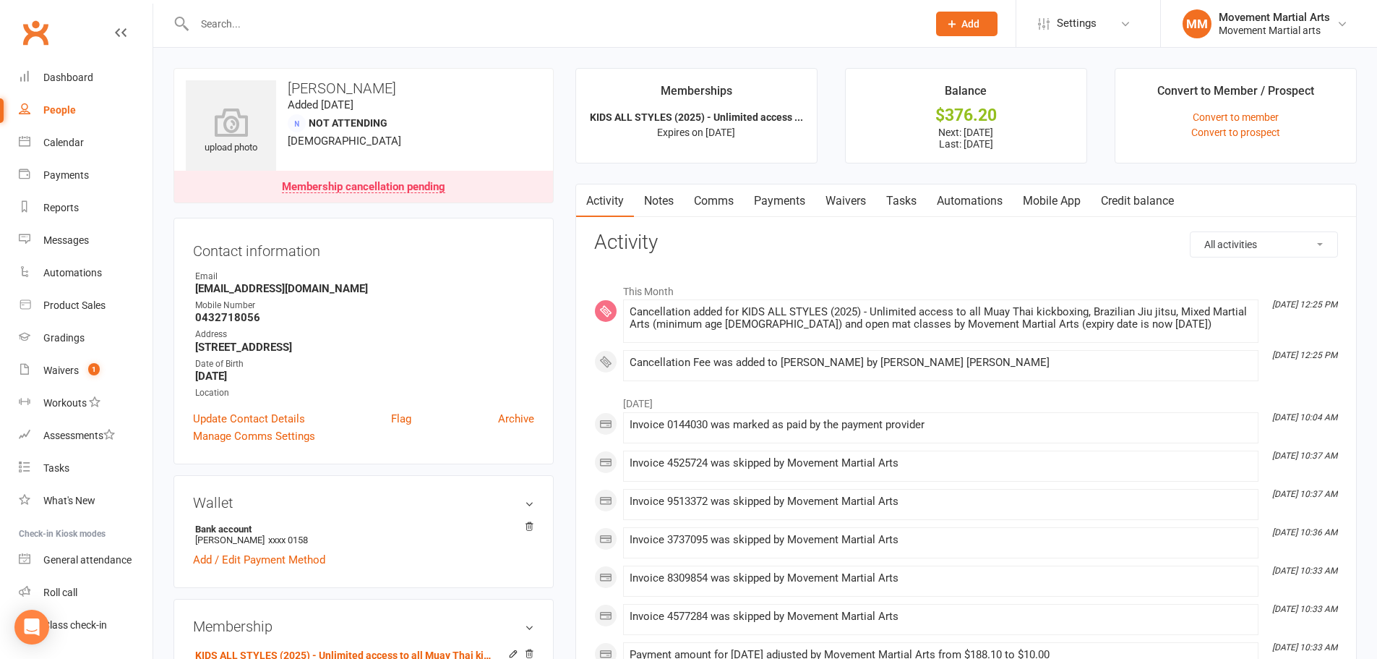
click at [671, 201] on link "Notes" at bounding box center [659, 200] width 50 height 33
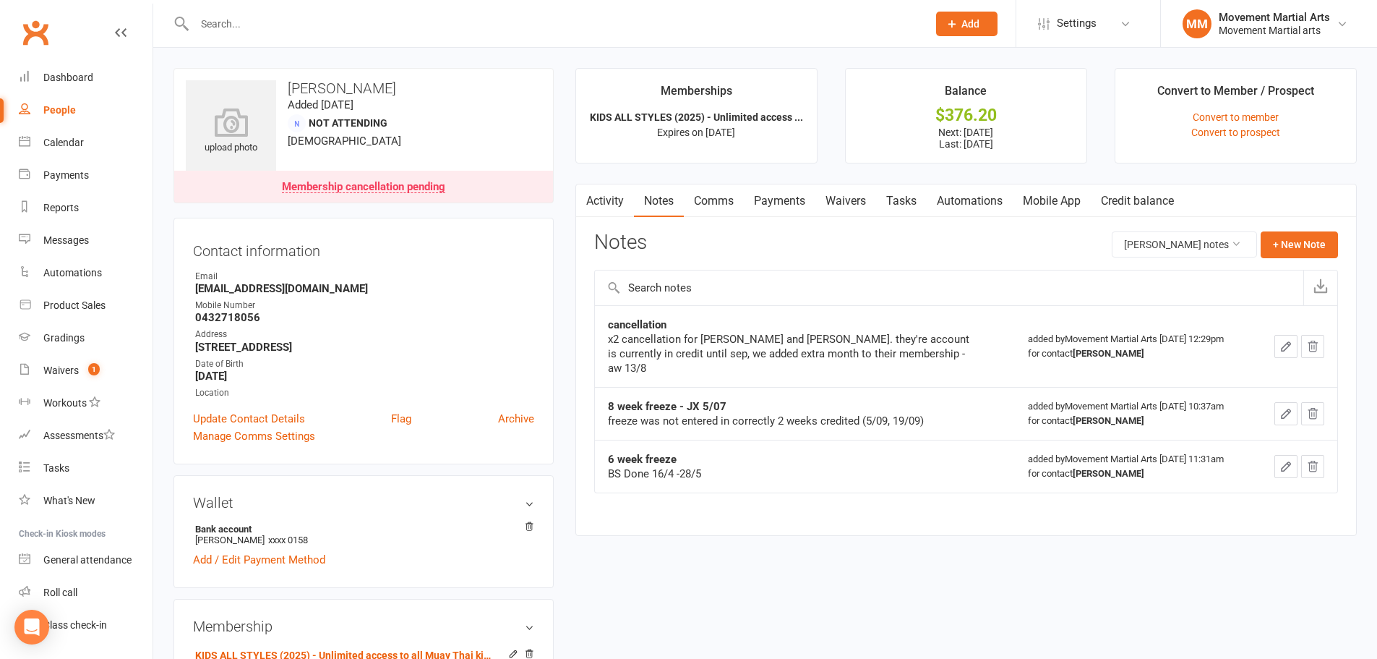
click at [782, 206] on link "Payments" at bounding box center [780, 200] width 72 height 33
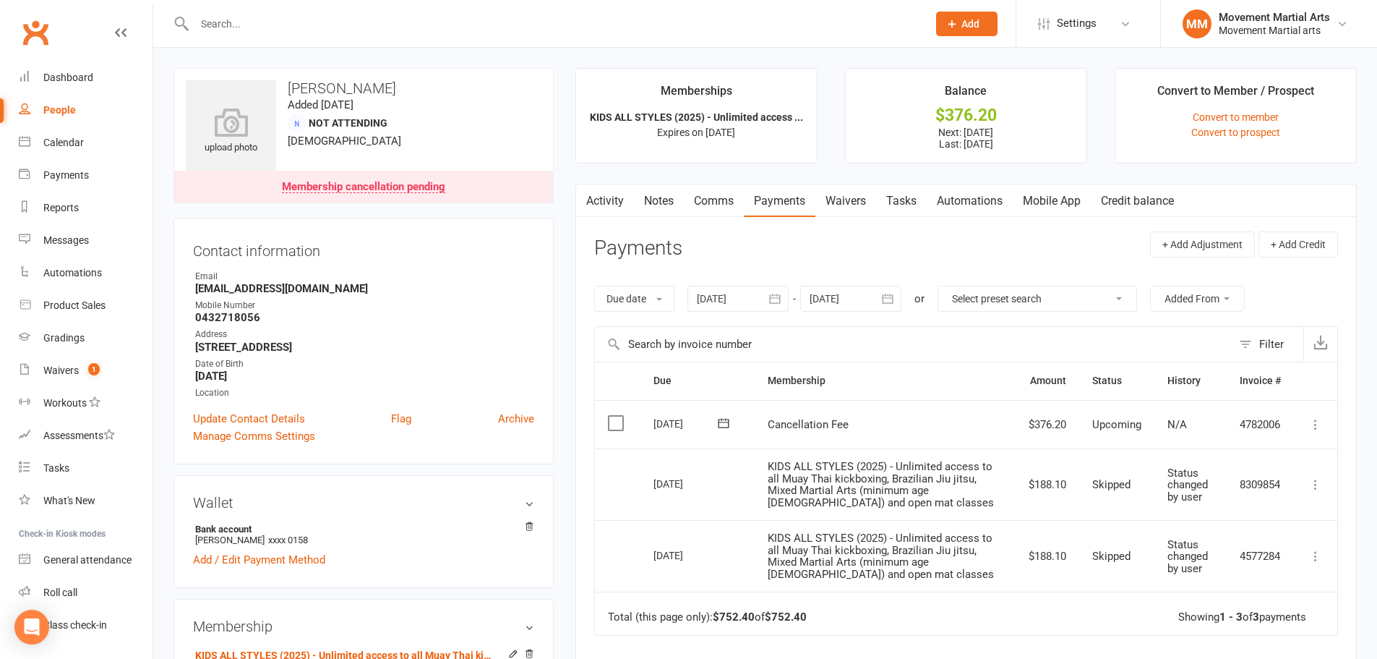
click at [770, 299] on icon "button" at bounding box center [775, 298] width 14 height 14
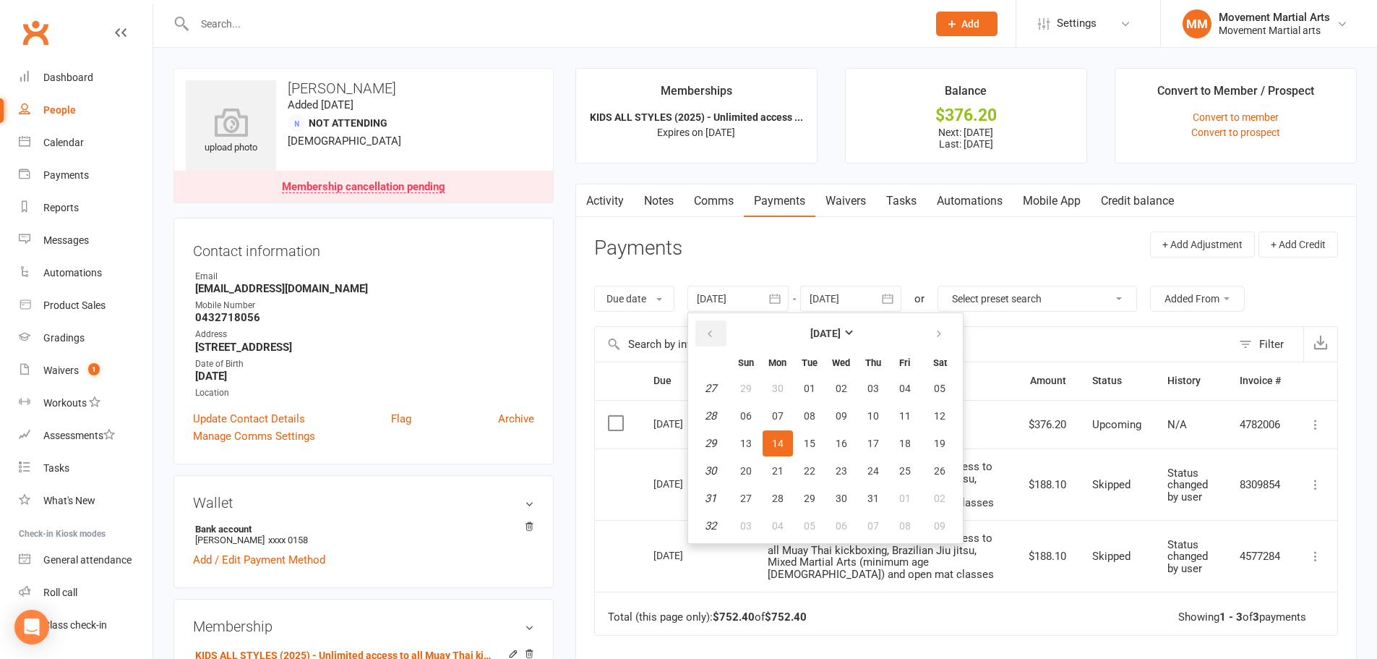
click at [720, 327] on button "button" at bounding box center [710, 333] width 31 height 26
click at [768, 384] on button "24" at bounding box center [778, 388] width 30 height 26
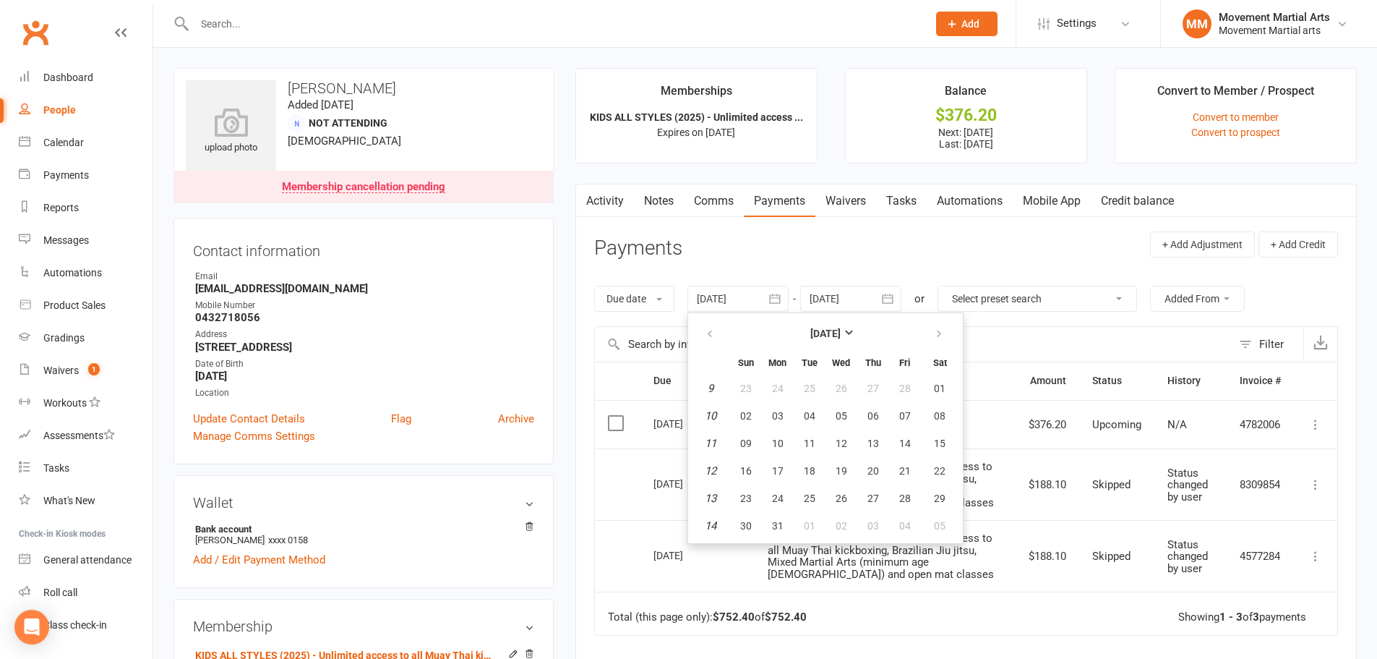
type input "24 Feb 2025"
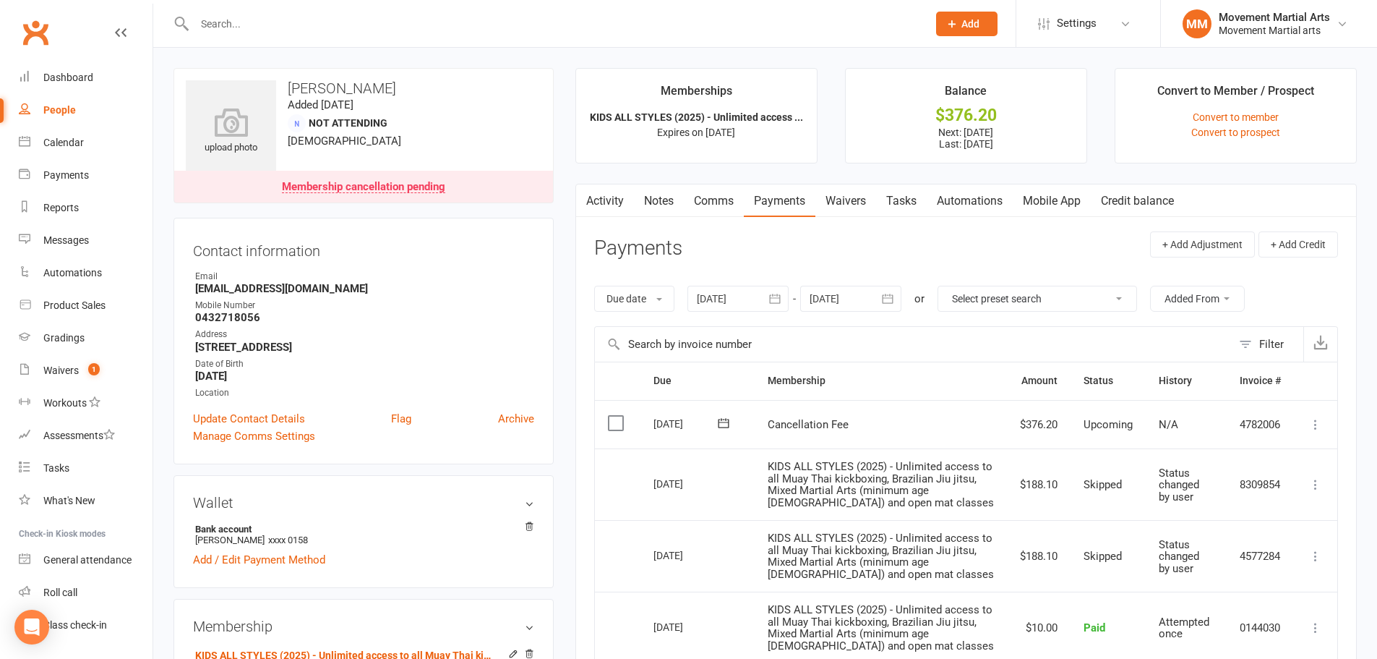
click at [420, 184] on div "Membership cancellation pending" at bounding box center [363, 187] width 163 height 12
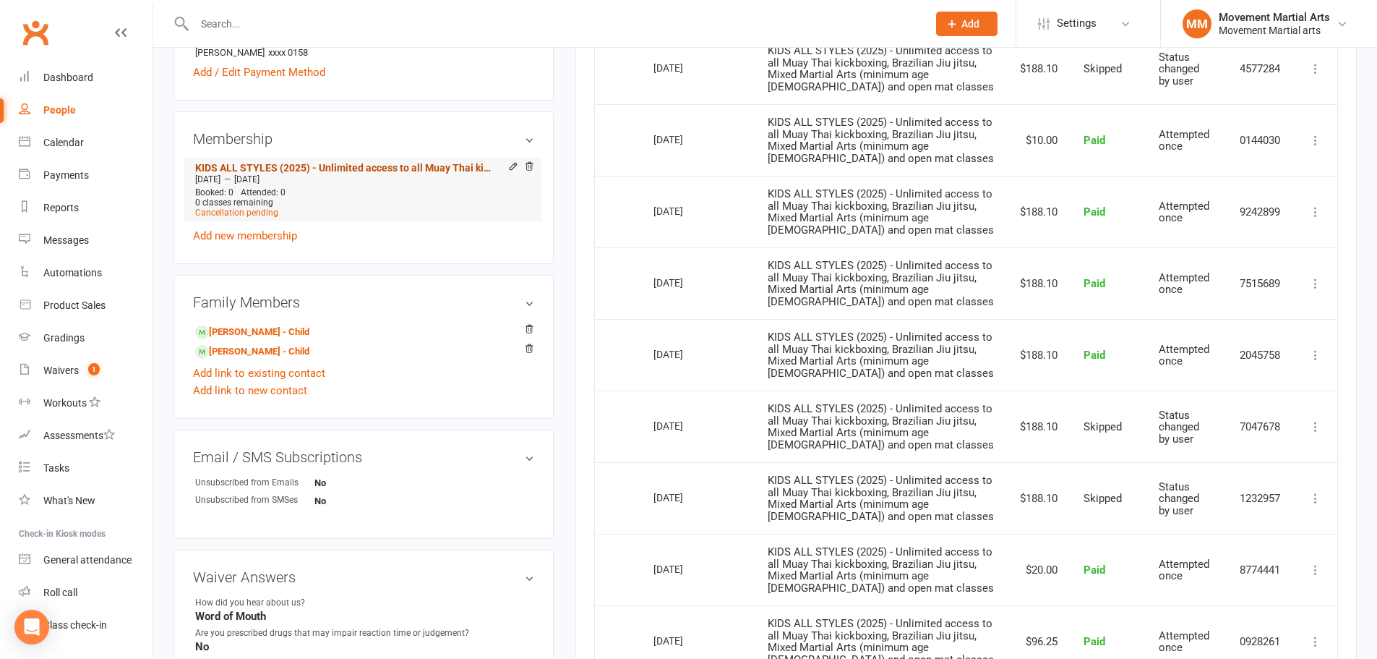
scroll to position [430, 0]
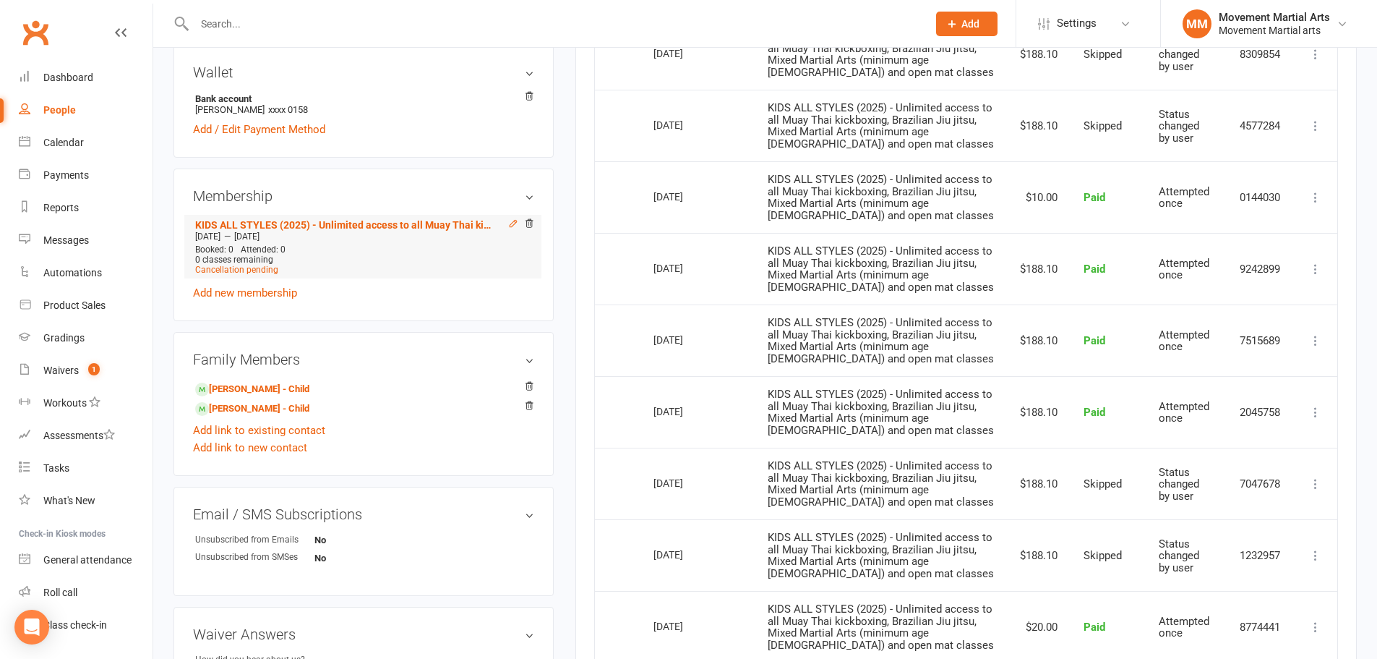
click at [510, 225] on icon at bounding box center [513, 223] width 10 height 10
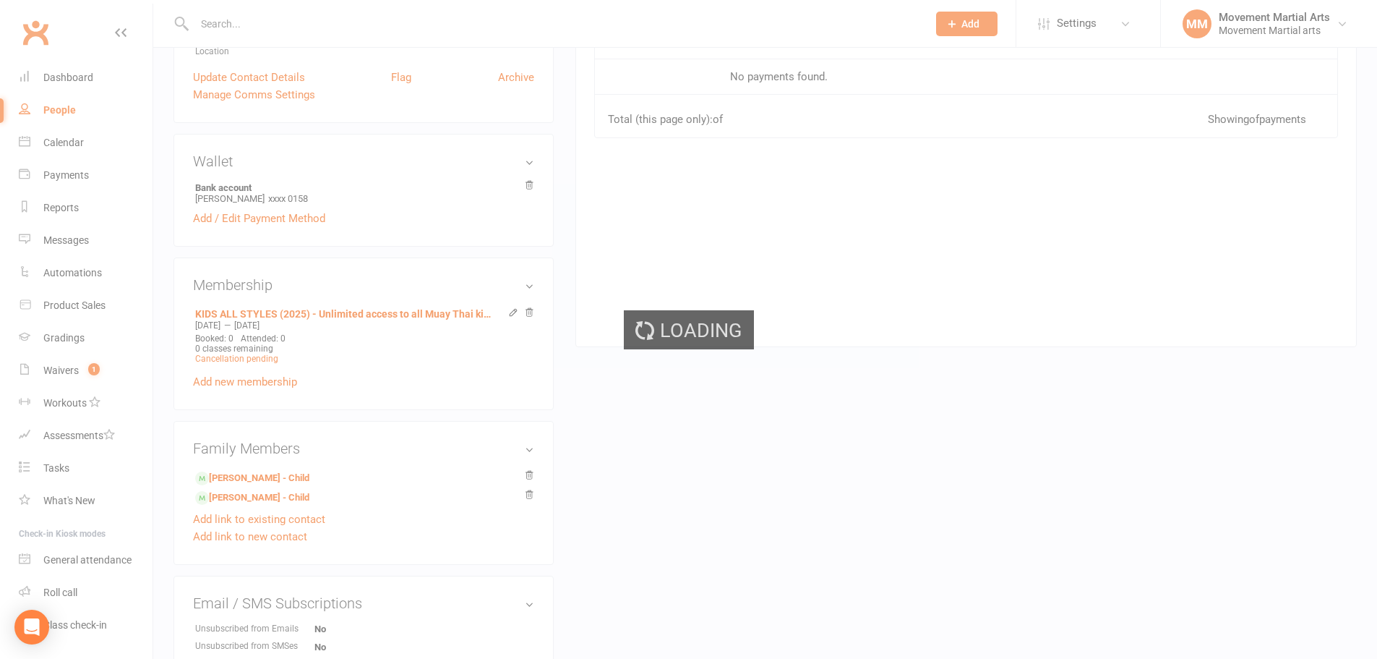
scroll to position [506, 0]
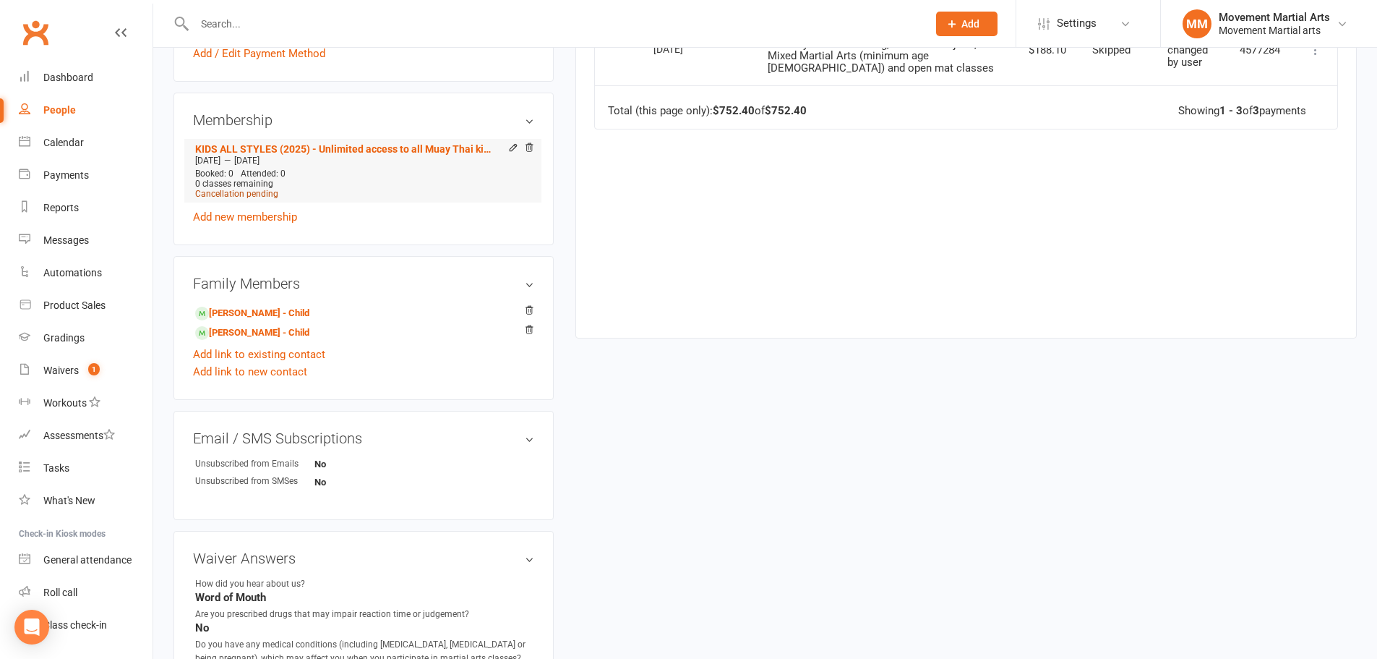
click at [258, 190] on span "Cancellation pending" at bounding box center [236, 194] width 83 height 10
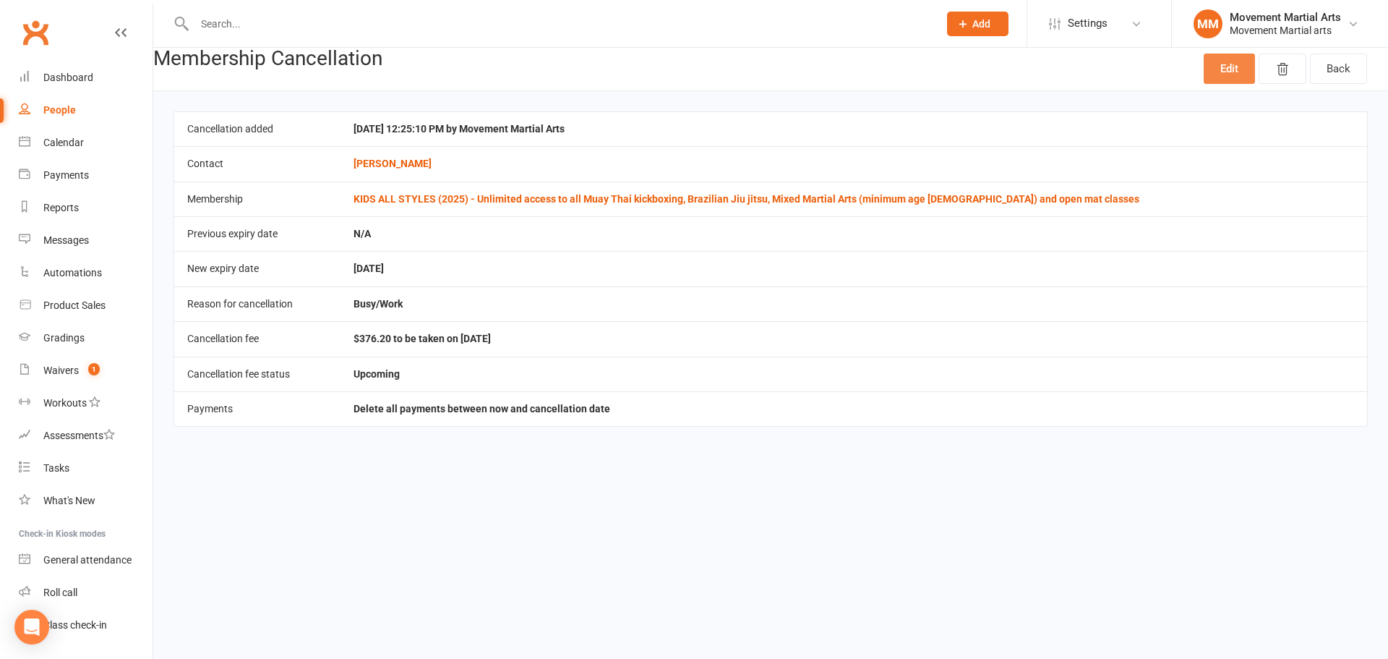
click at [1239, 68] on link "Edit" at bounding box center [1229, 68] width 51 height 30
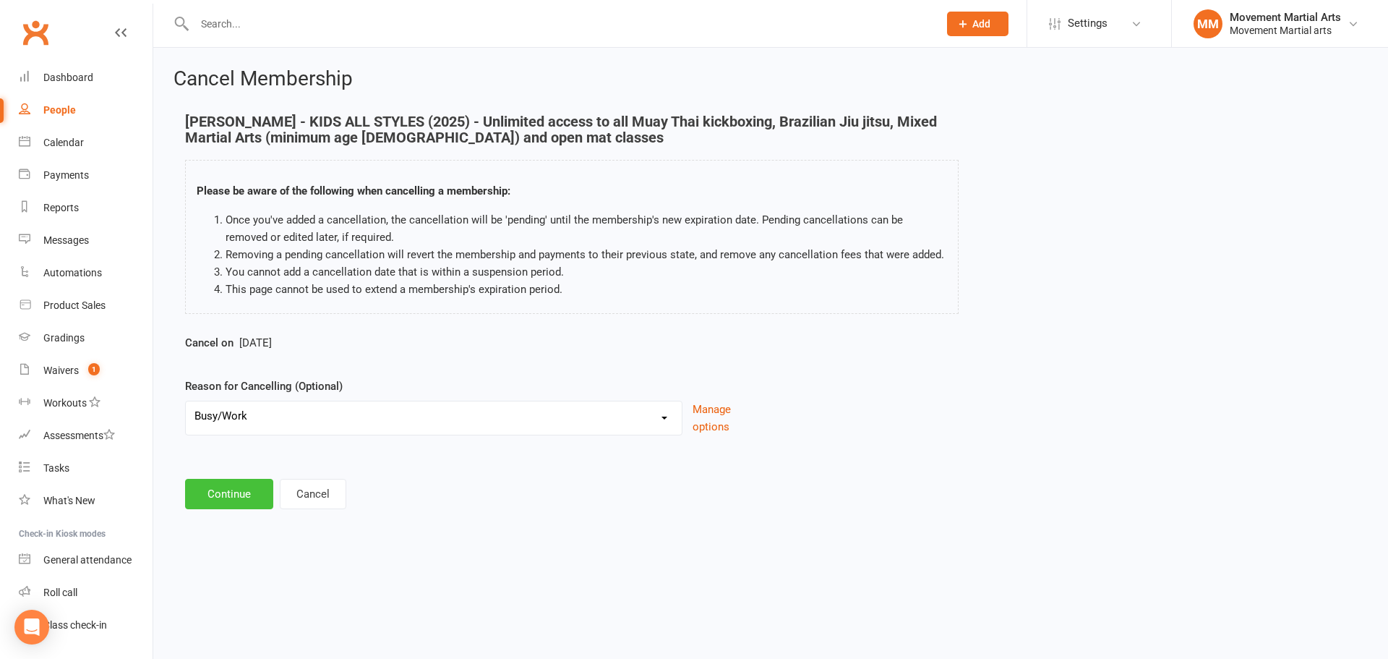
click at [219, 492] on button "Continue" at bounding box center [229, 494] width 88 height 30
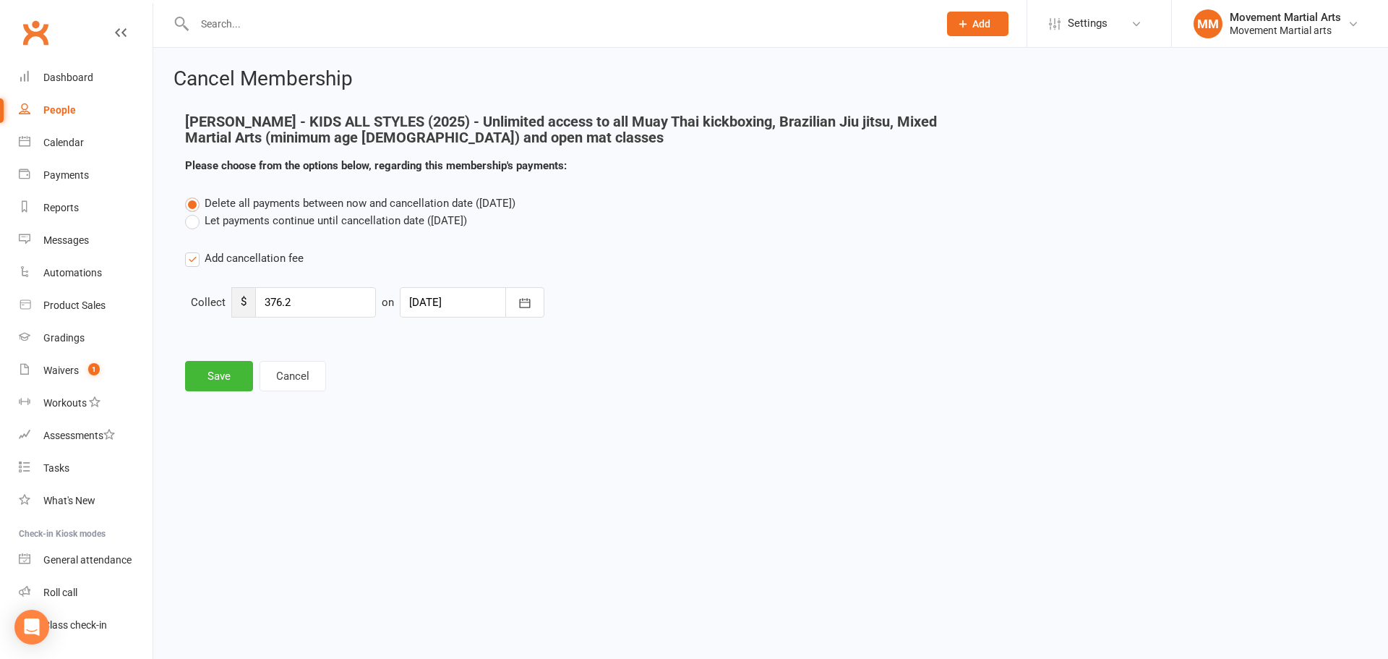
click at [226, 257] on label "Add cancellation fee" at bounding box center [244, 257] width 119 height 17
click at [194, 249] on input "Add cancellation fee" at bounding box center [189, 249] width 9 height 0
click at [272, 319] on button "Cancel" at bounding box center [293, 325] width 67 height 30
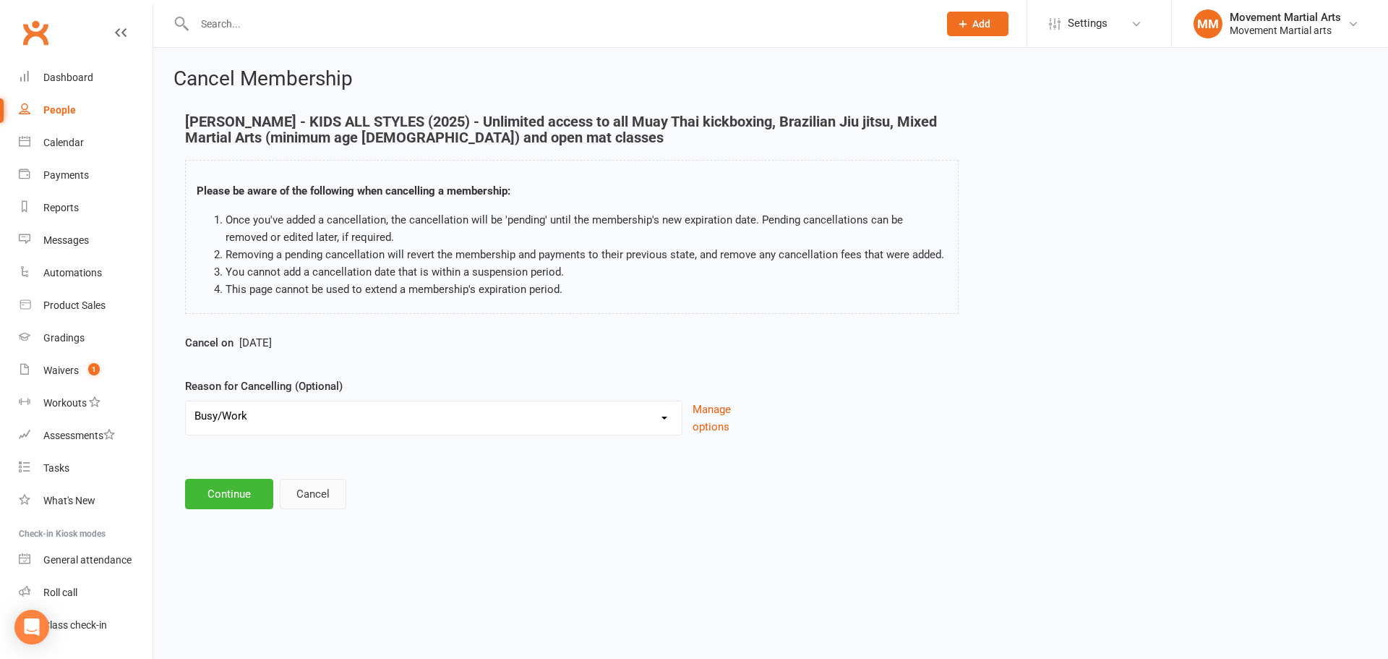
click at [304, 487] on button "Cancel" at bounding box center [313, 494] width 67 height 30
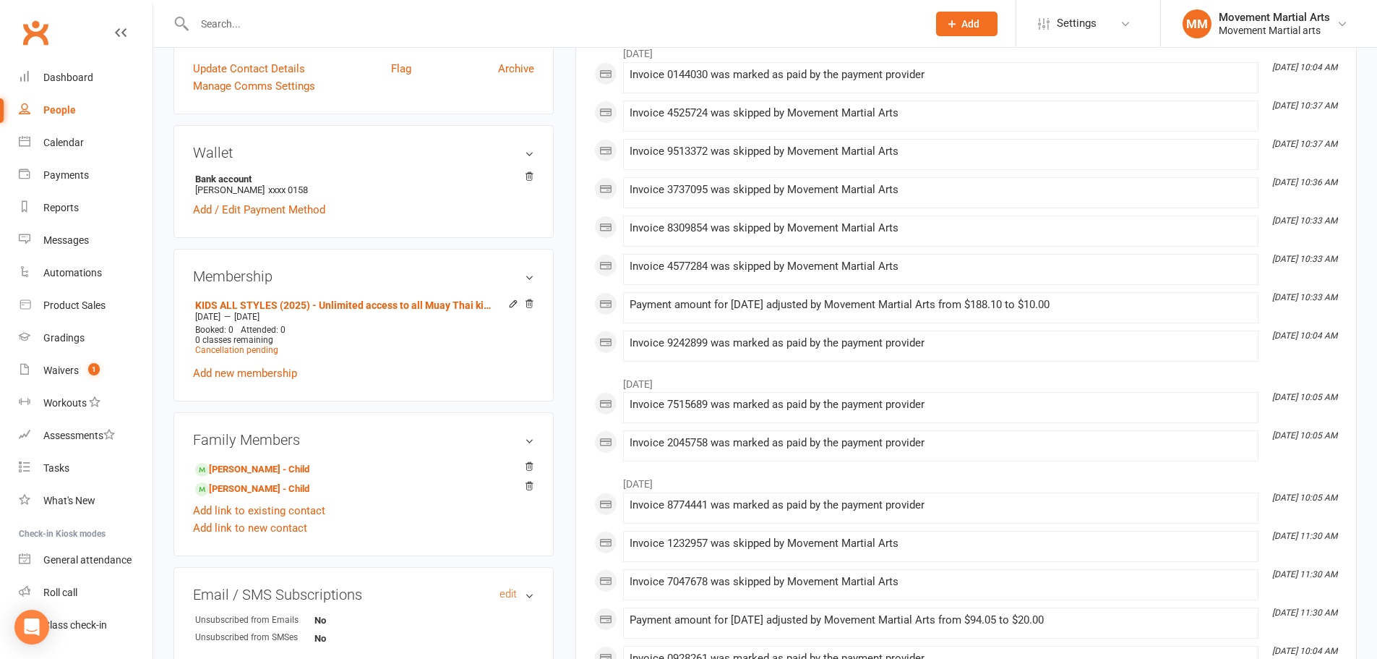
scroll to position [506, 0]
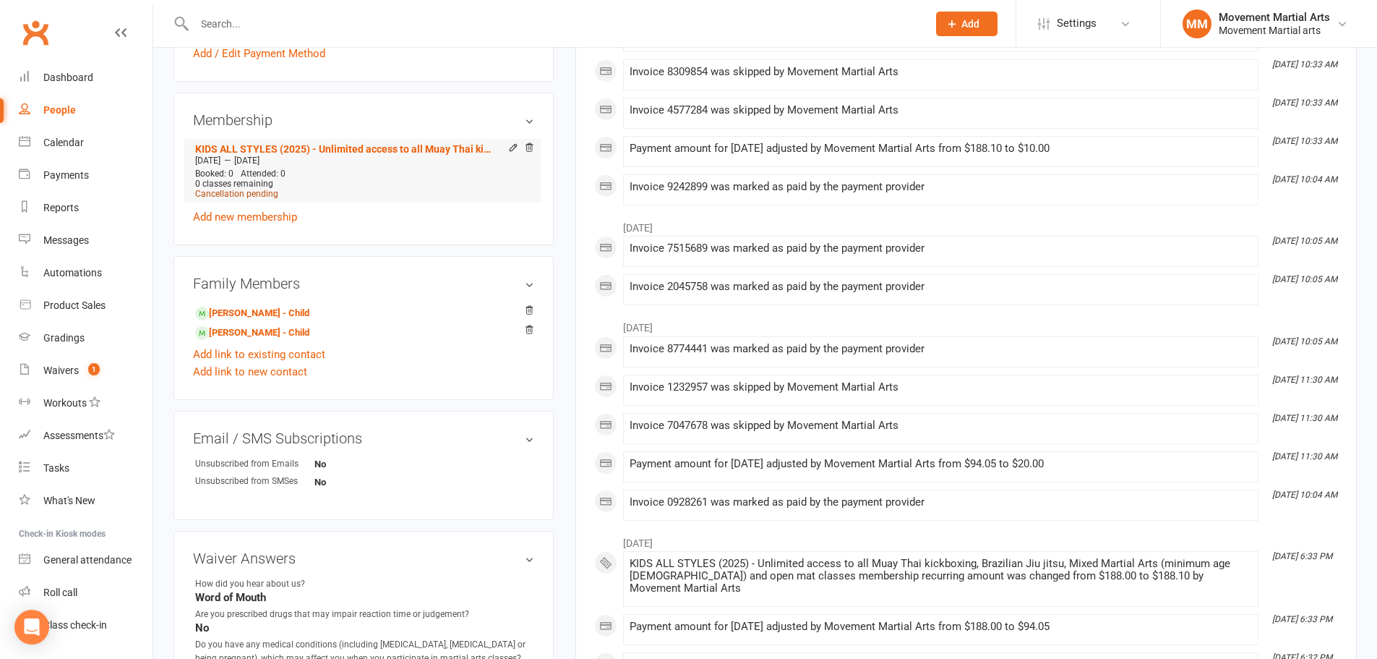
click at [228, 194] on span "Cancellation pending" at bounding box center [236, 194] width 83 height 10
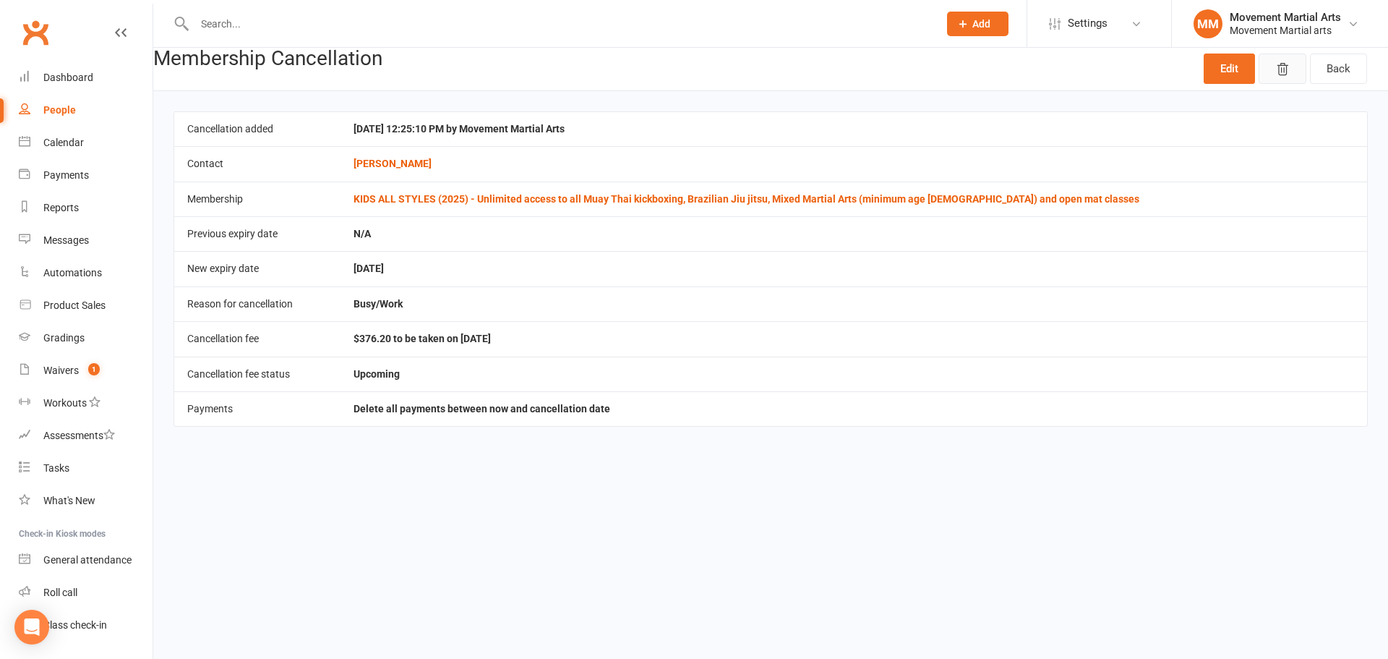
click at [1276, 74] on icon "button" at bounding box center [1282, 69] width 14 height 14
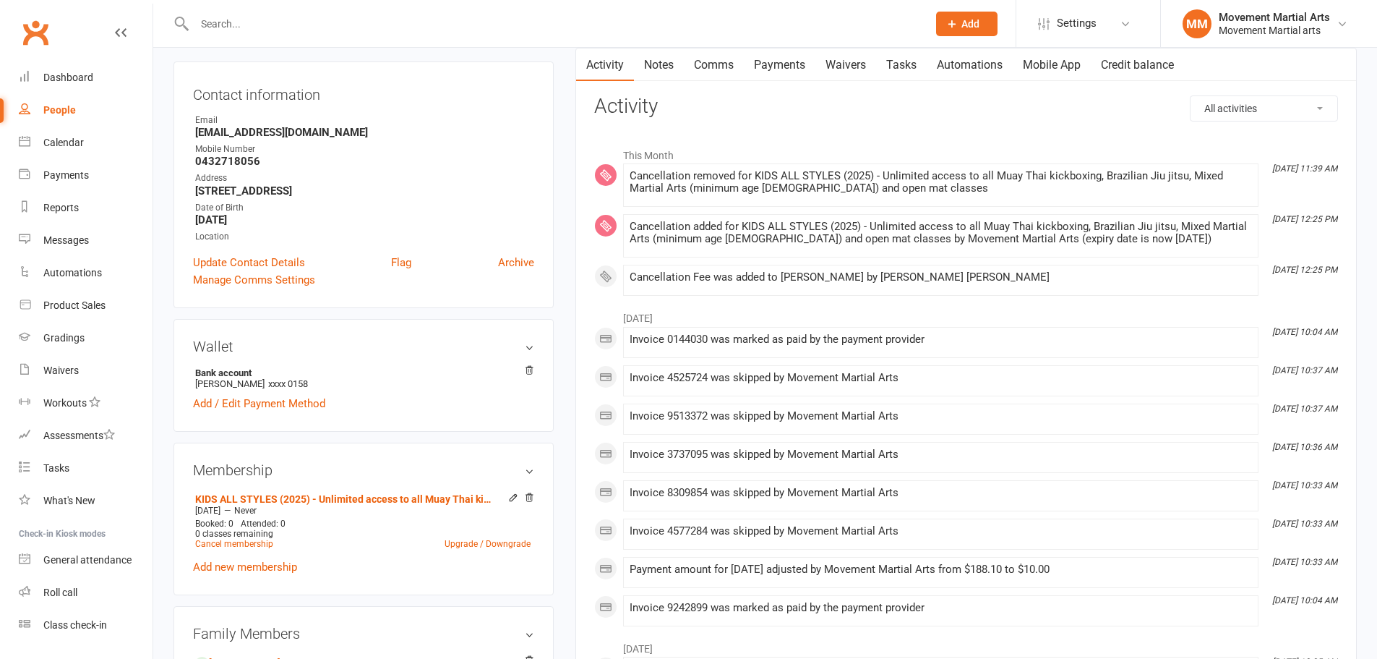
scroll to position [168, 0]
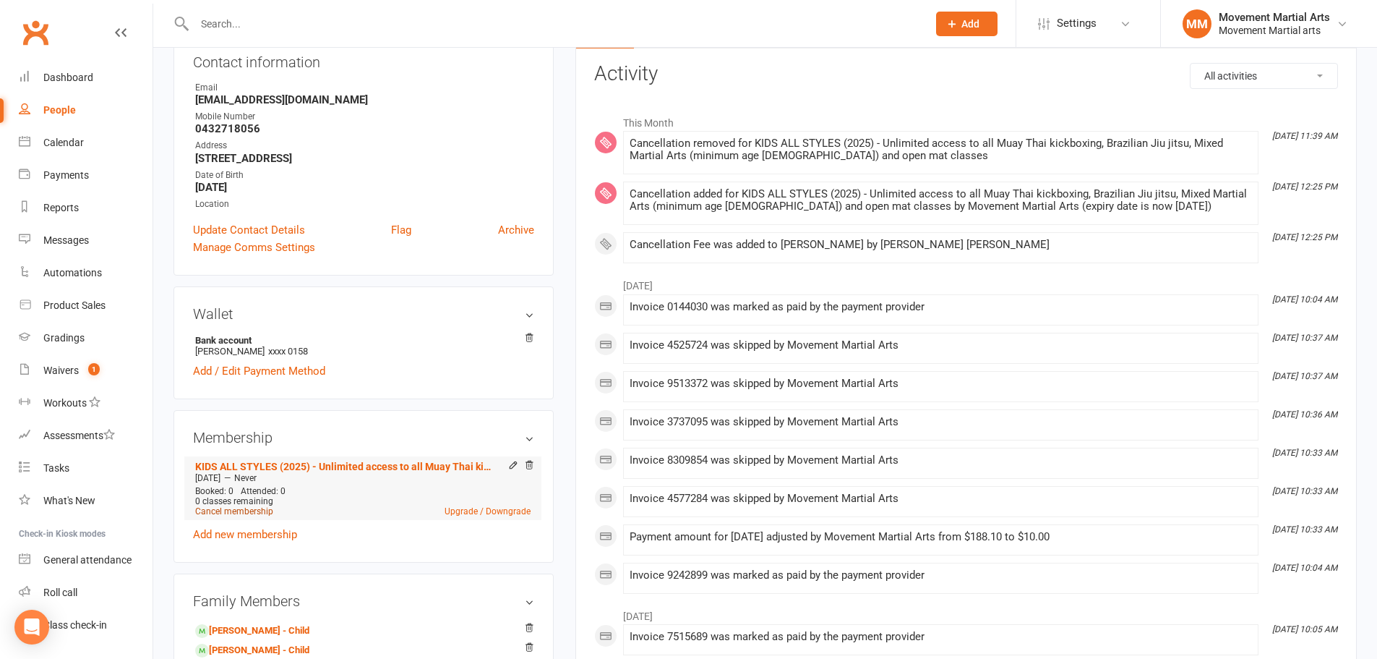
click at [224, 513] on link "Cancel membership" at bounding box center [234, 511] width 78 height 10
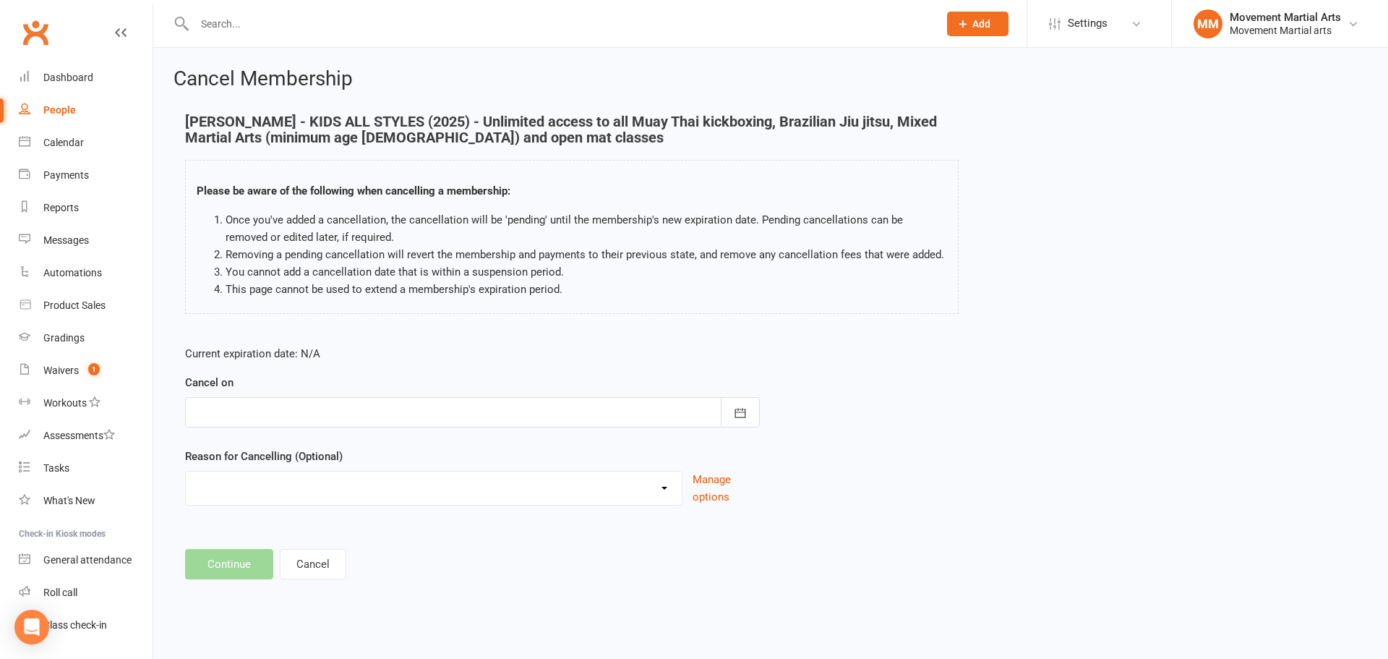
click at [286, 420] on div at bounding box center [472, 412] width 575 height 30
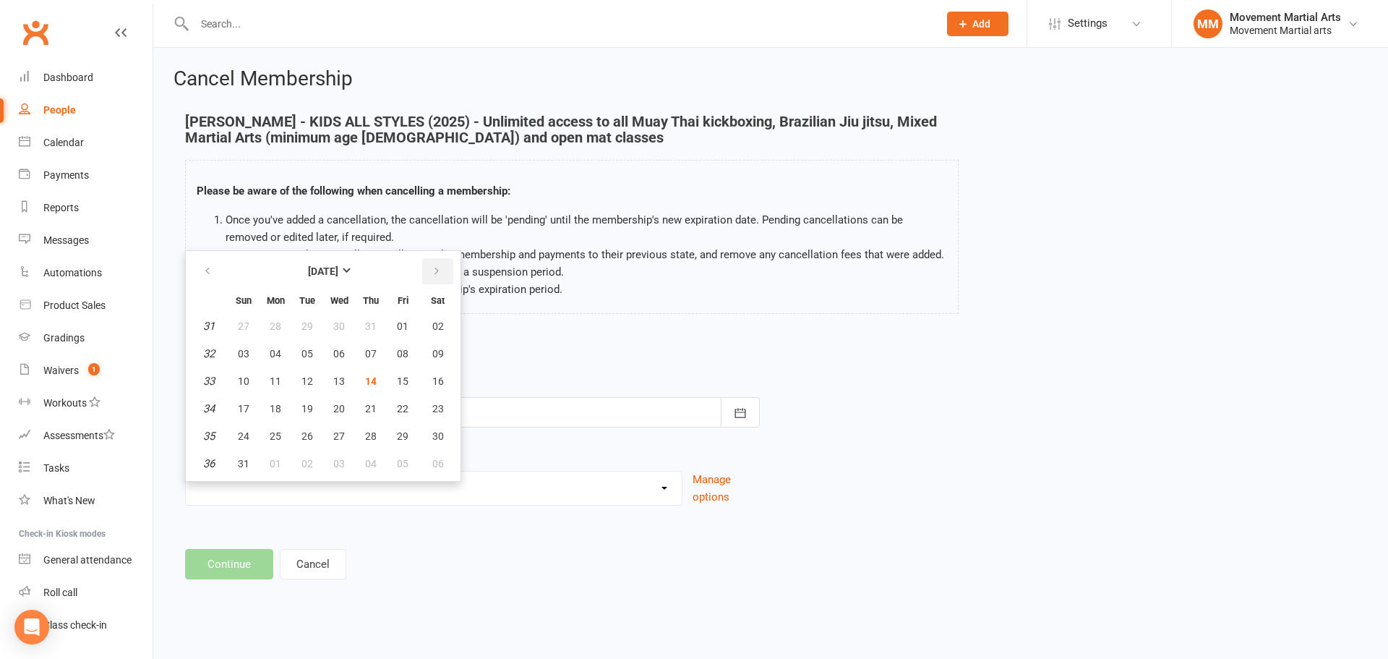
click at [437, 274] on icon "button" at bounding box center [437, 271] width 10 height 12
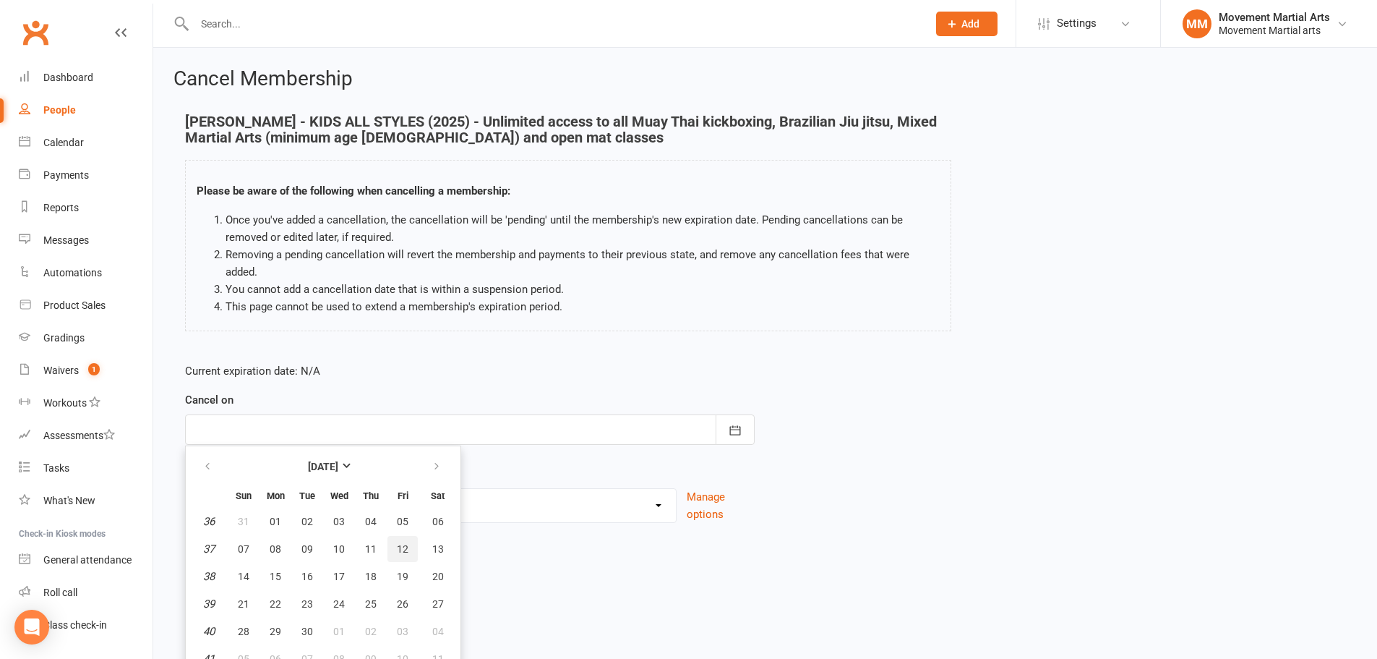
click at [394, 553] on button "12" at bounding box center [402, 549] width 30 height 26
type input "[DATE]"
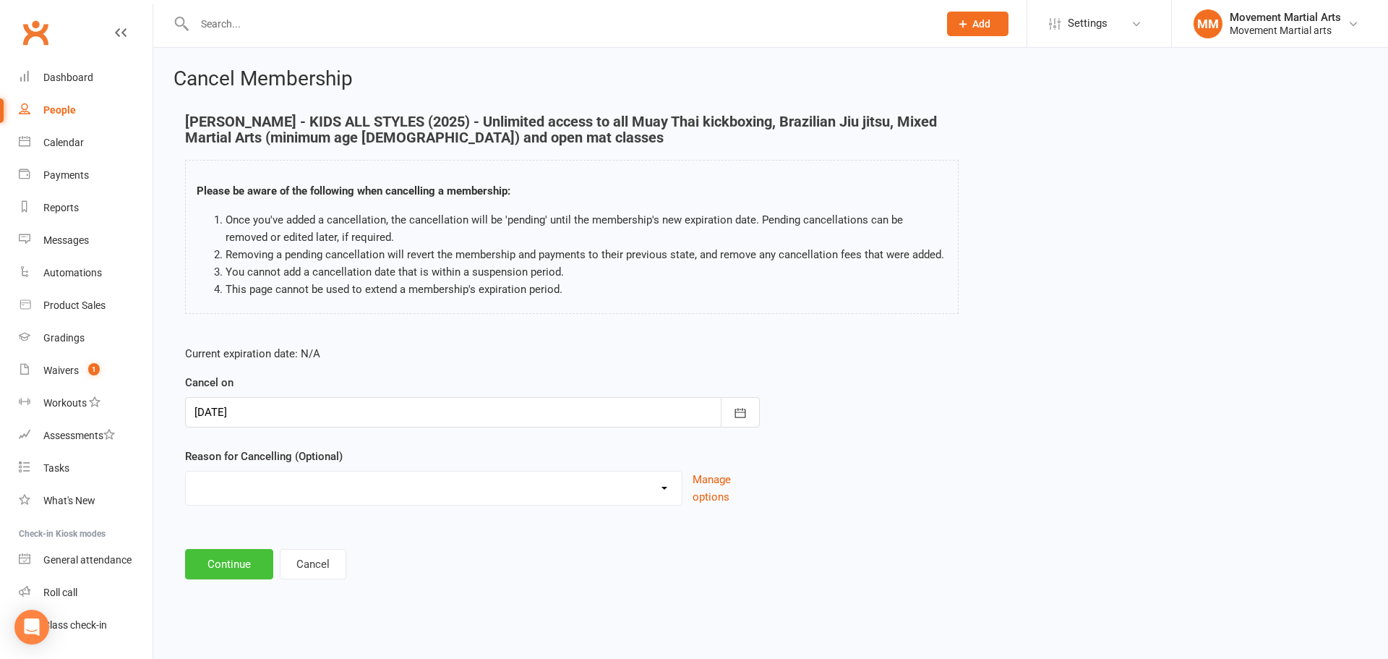
click at [223, 563] on button "Continue" at bounding box center [229, 564] width 88 height 30
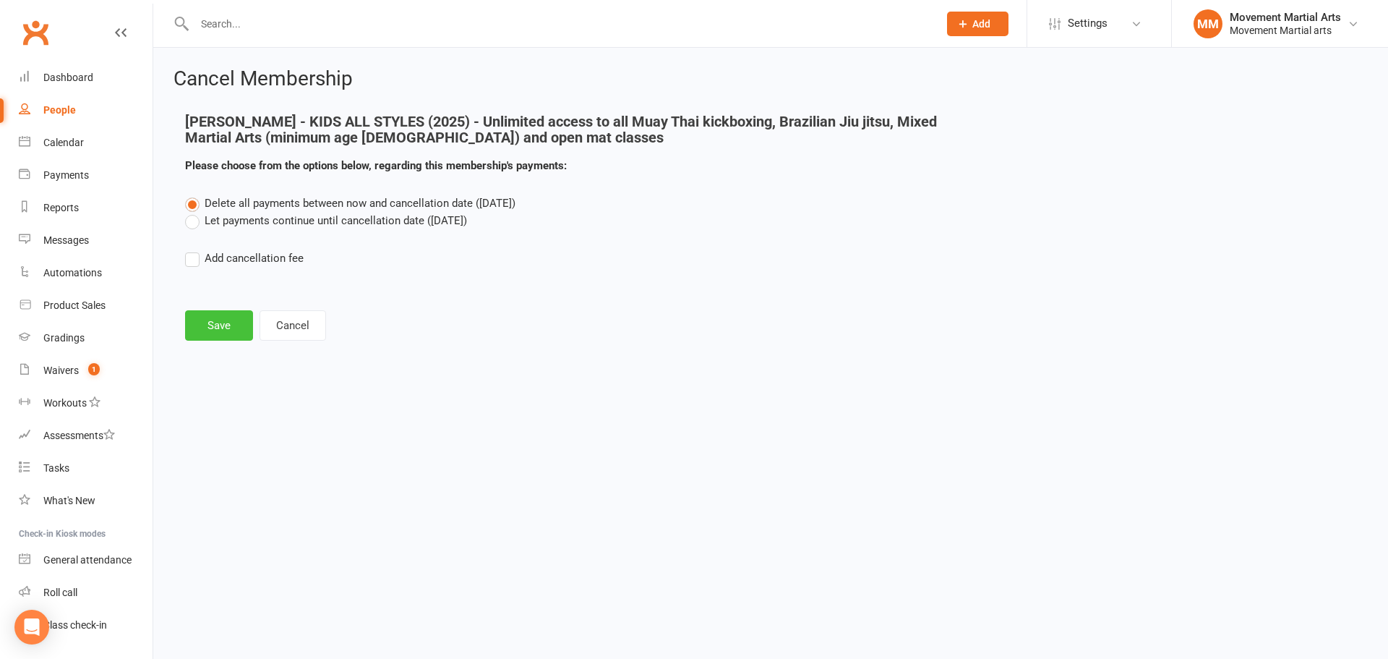
click at [218, 325] on button "Save" at bounding box center [219, 325] width 68 height 30
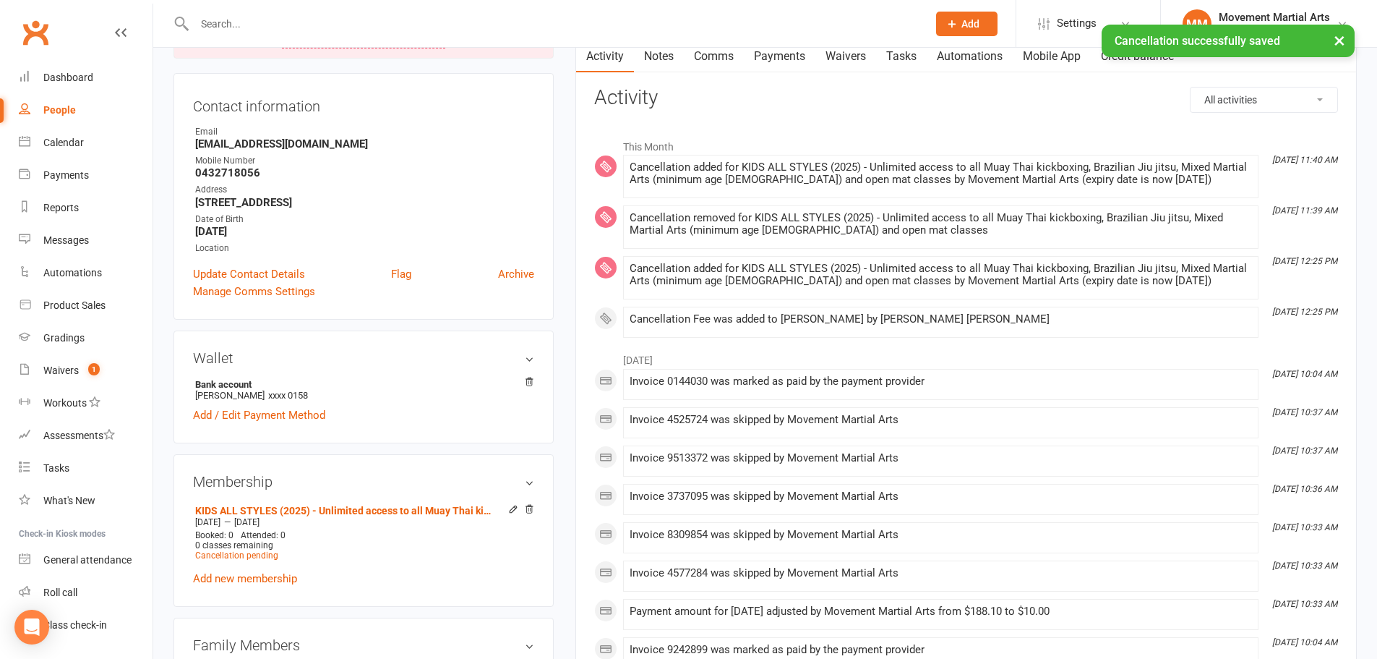
scroll to position [168, 0]
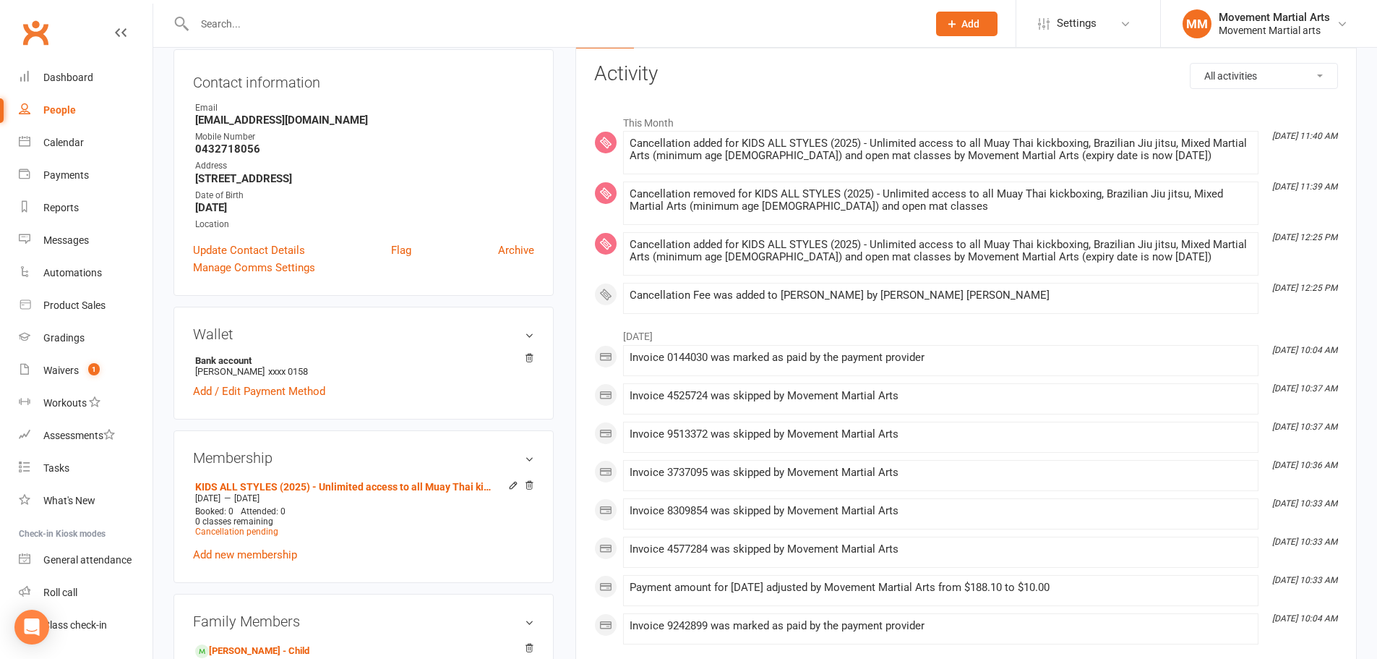
click at [261, 26] on input "text" at bounding box center [553, 24] width 727 height 20
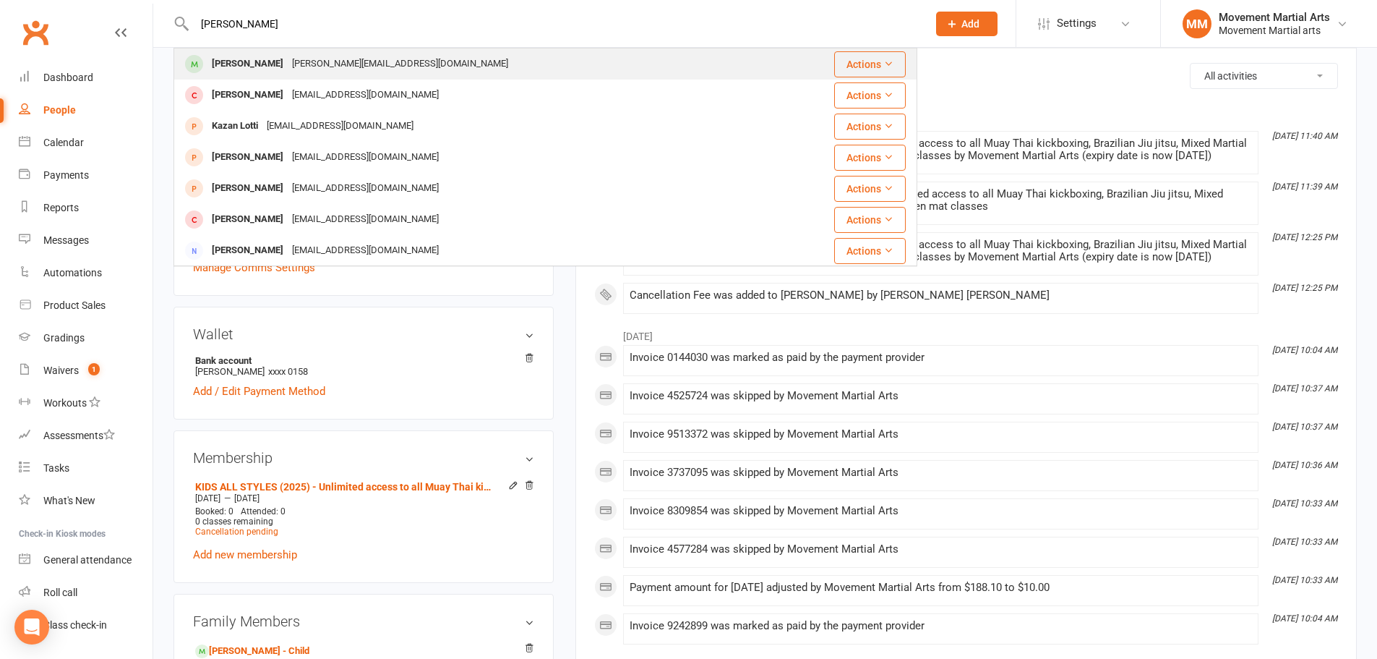
type input "[PERSON_NAME]"
click at [266, 67] on div "[PERSON_NAME]" at bounding box center [247, 63] width 80 height 21
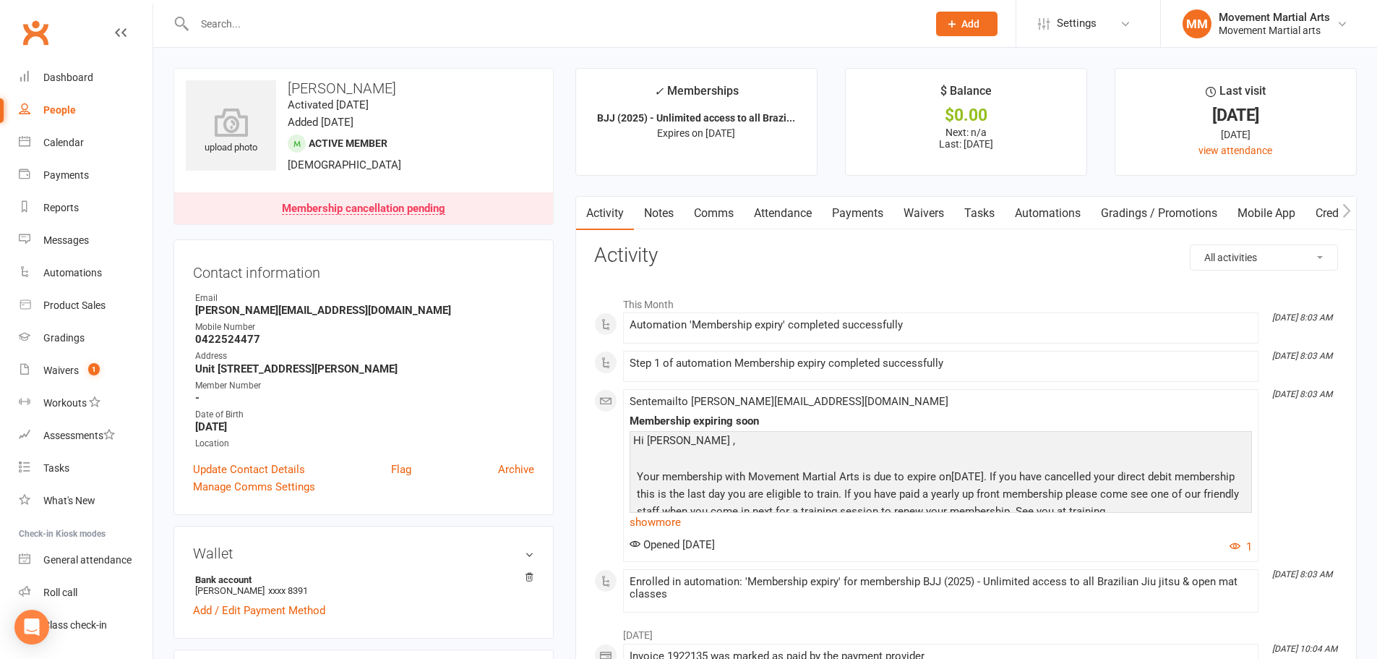
click at [903, 215] on link "Waivers" at bounding box center [924, 213] width 61 height 33
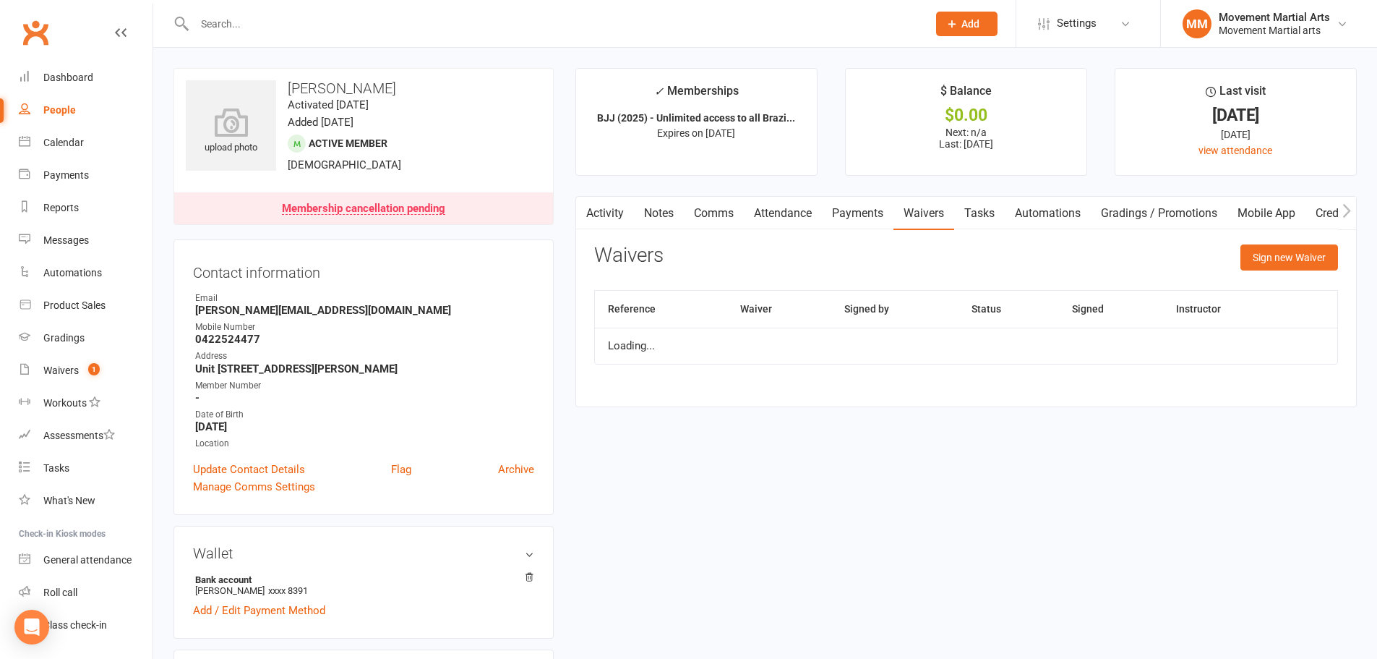
click at [875, 213] on link "Payments" at bounding box center [858, 213] width 72 height 33
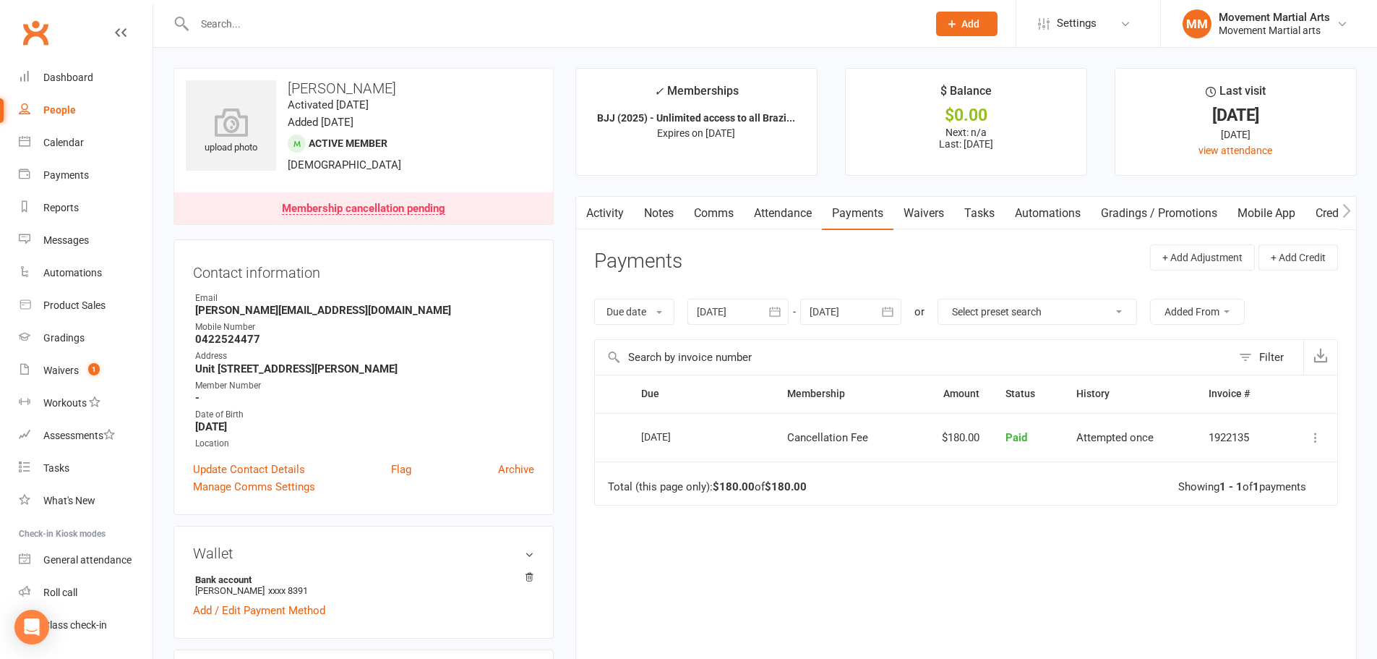
click at [346, 26] on input "text" at bounding box center [553, 24] width 727 height 20
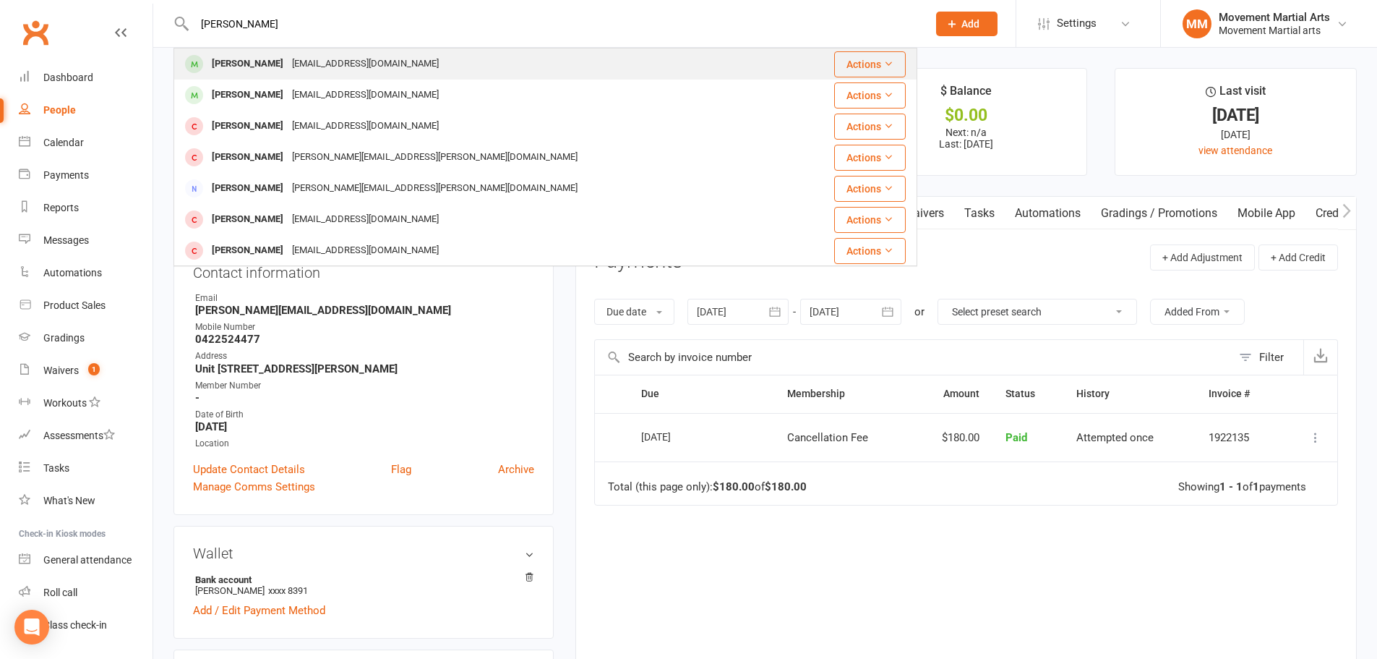
type input "[PERSON_NAME]"
click at [335, 54] on div "[EMAIL_ADDRESS][DOMAIN_NAME]" at bounding box center [365, 63] width 155 height 21
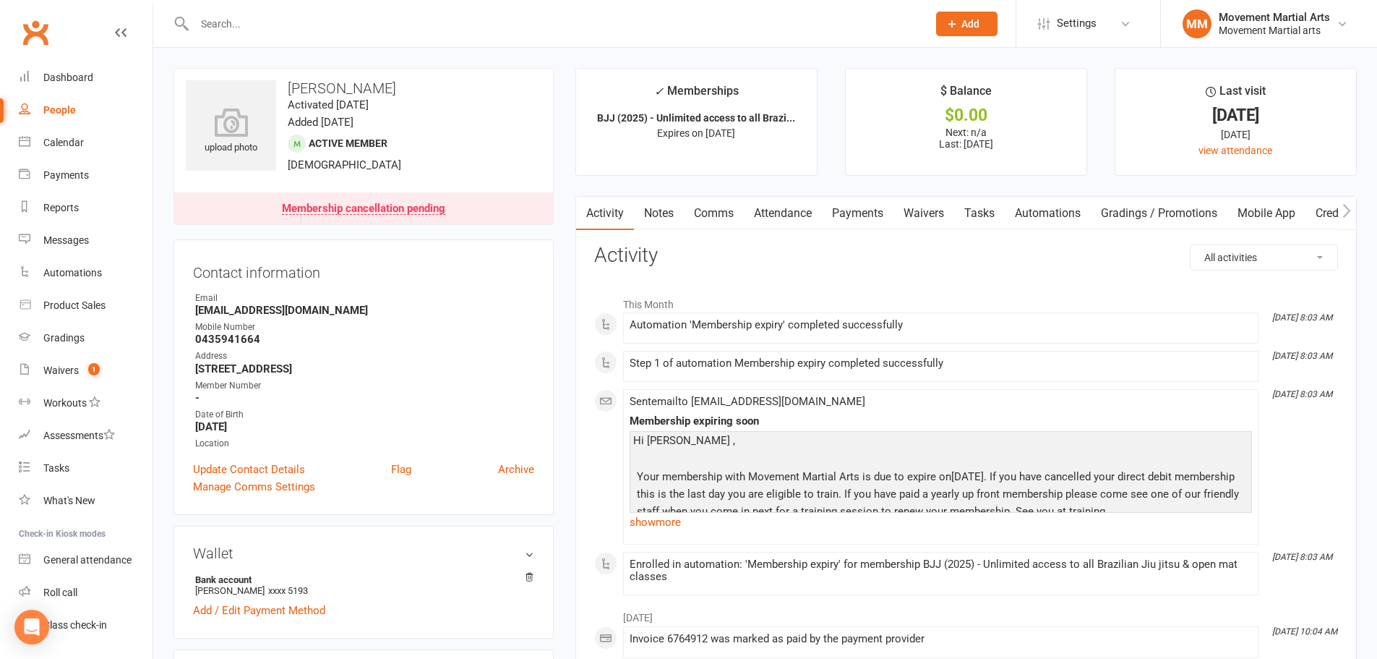
click at [833, 212] on link "Payments" at bounding box center [858, 213] width 72 height 33
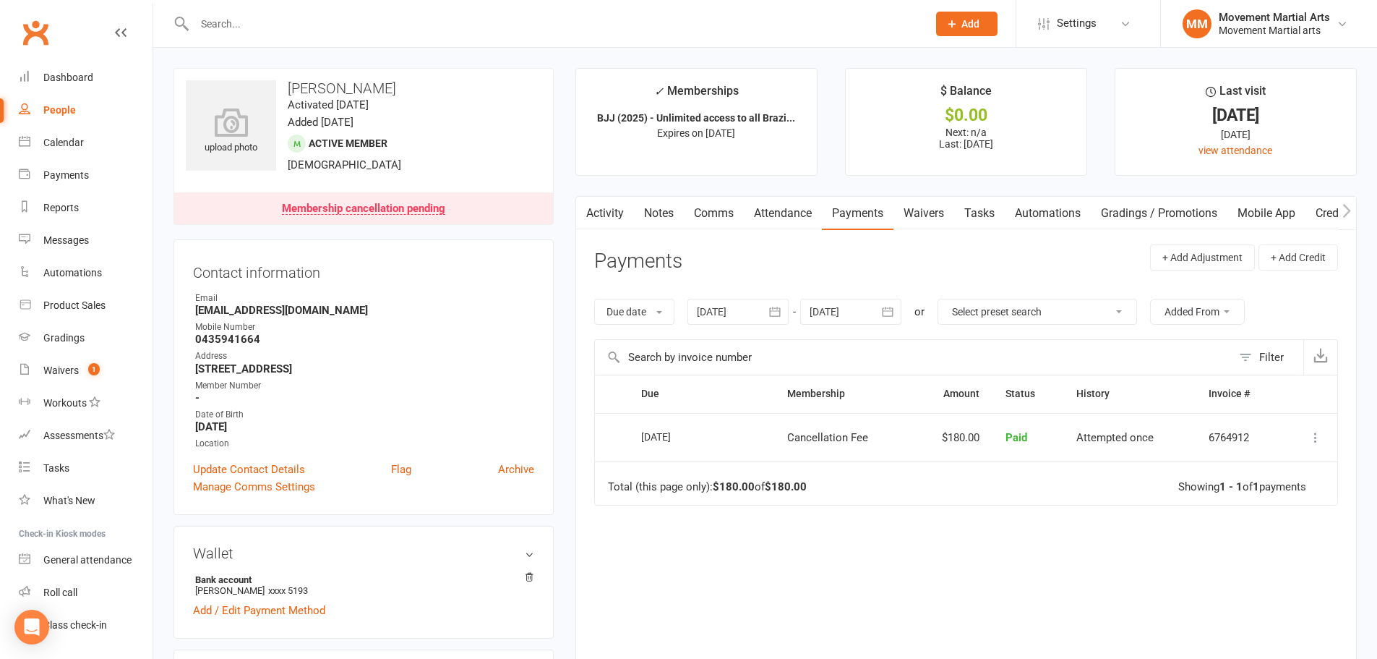
click at [324, 20] on input "text" at bounding box center [553, 24] width 727 height 20
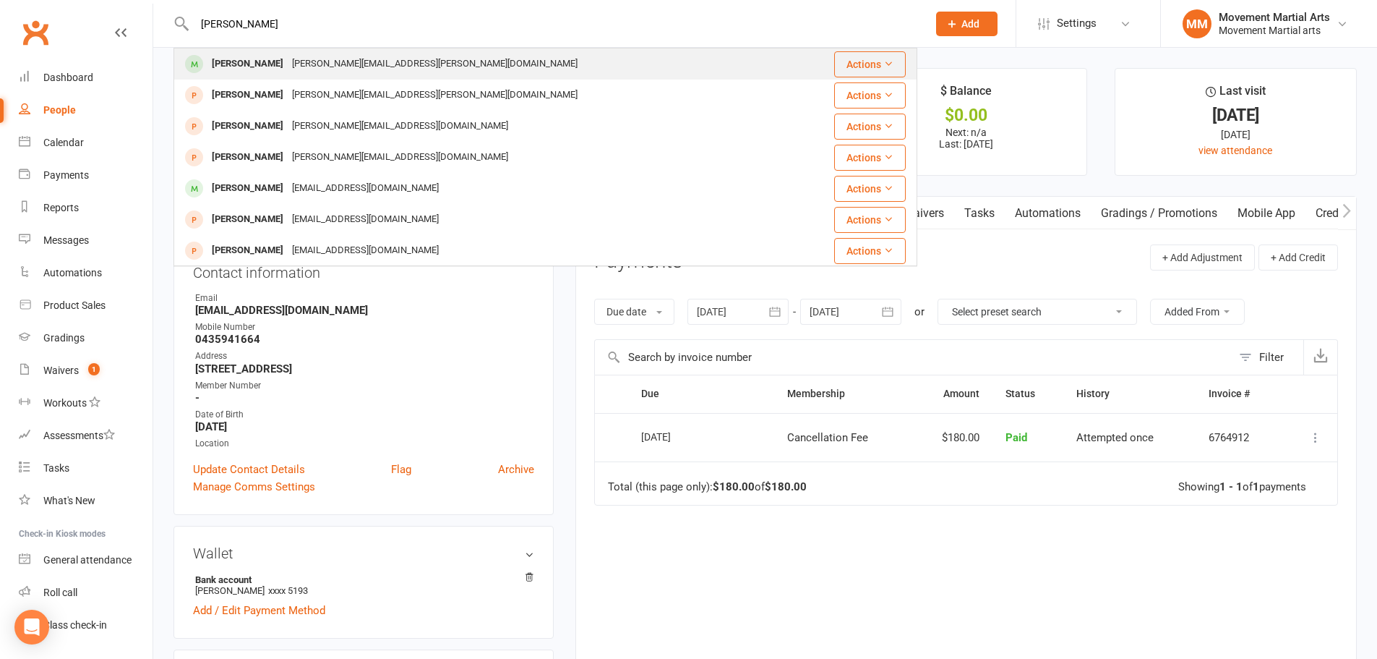
type input "[PERSON_NAME]"
click at [327, 51] on div "[PERSON_NAME] [PERSON_NAME][EMAIL_ADDRESS][PERSON_NAME][DOMAIN_NAME]" at bounding box center [483, 64] width 617 height 30
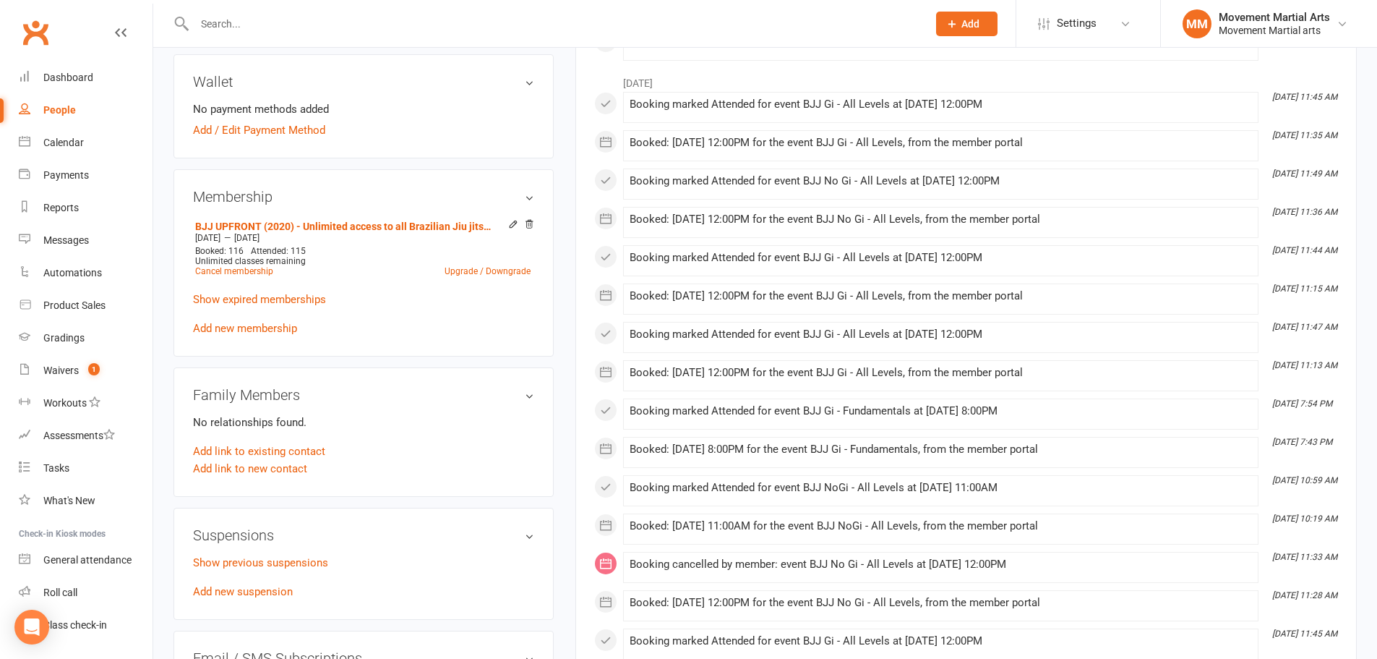
scroll to position [506, 0]
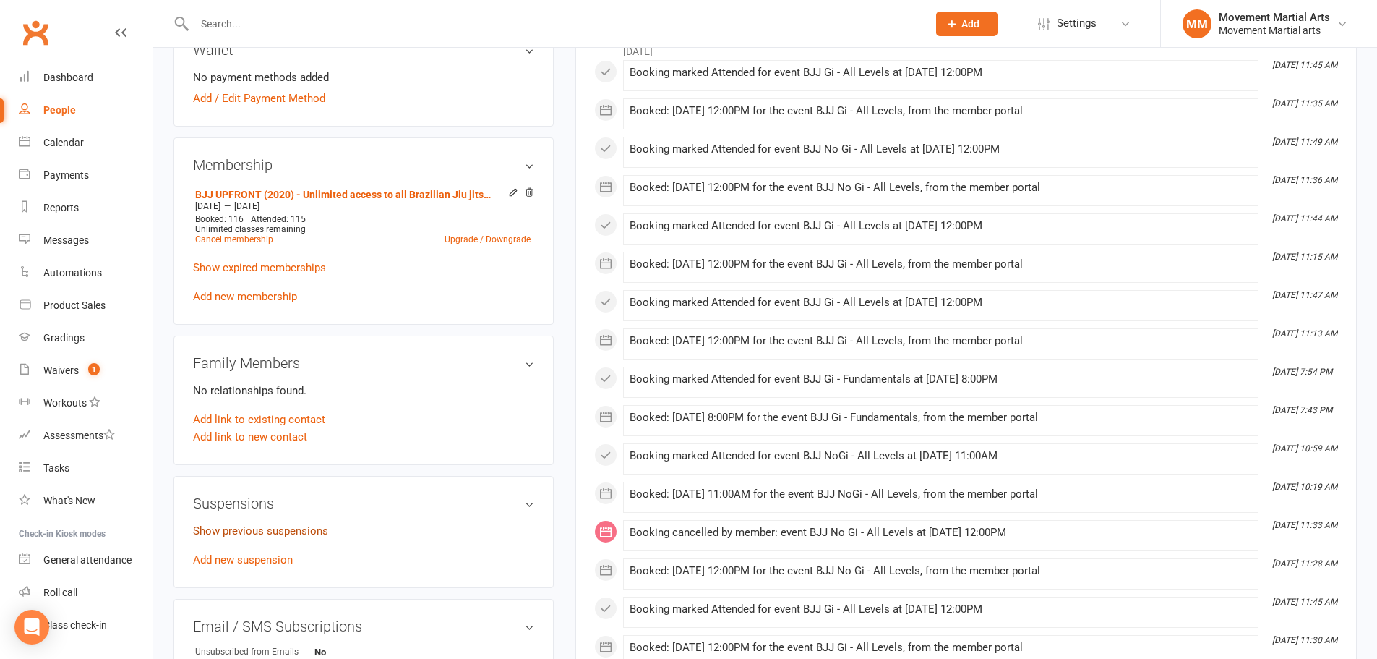
click at [312, 524] on link "Show previous suspensions" at bounding box center [260, 530] width 135 height 13
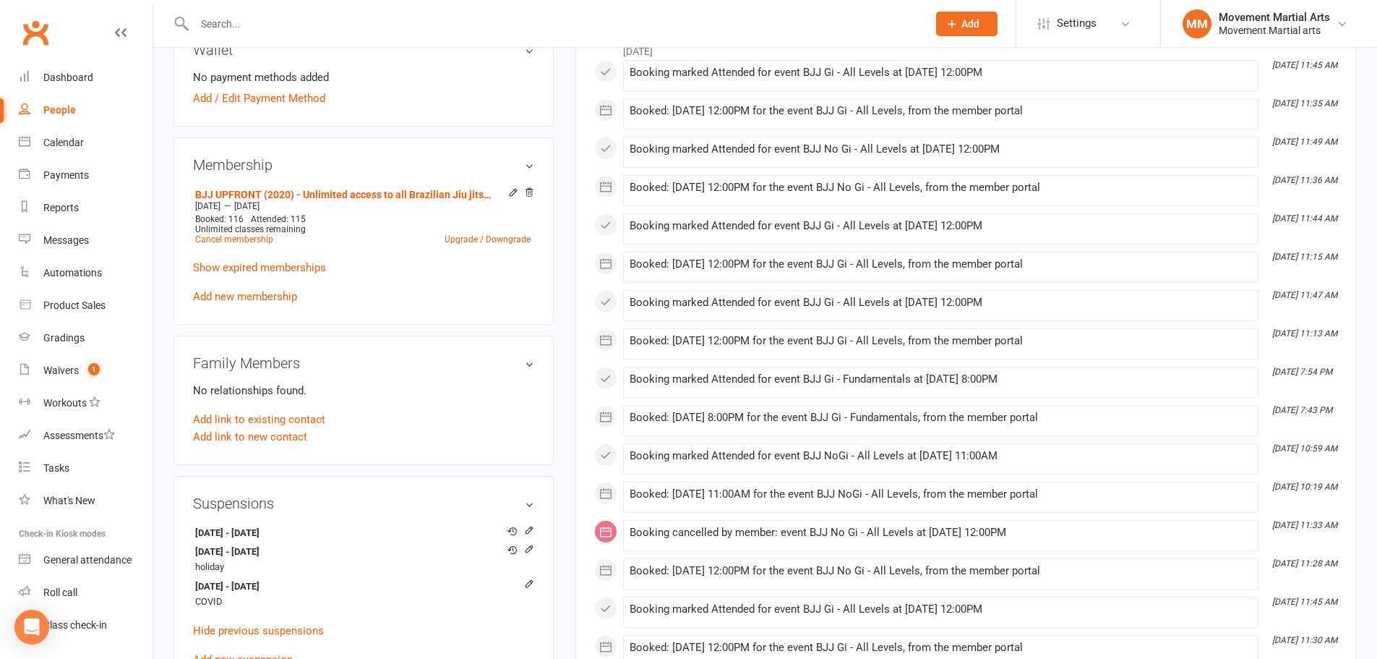
click at [292, 19] on input "text" at bounding box center [553, 24] width 727 height 20
paste input "[PERSON_NAME]"
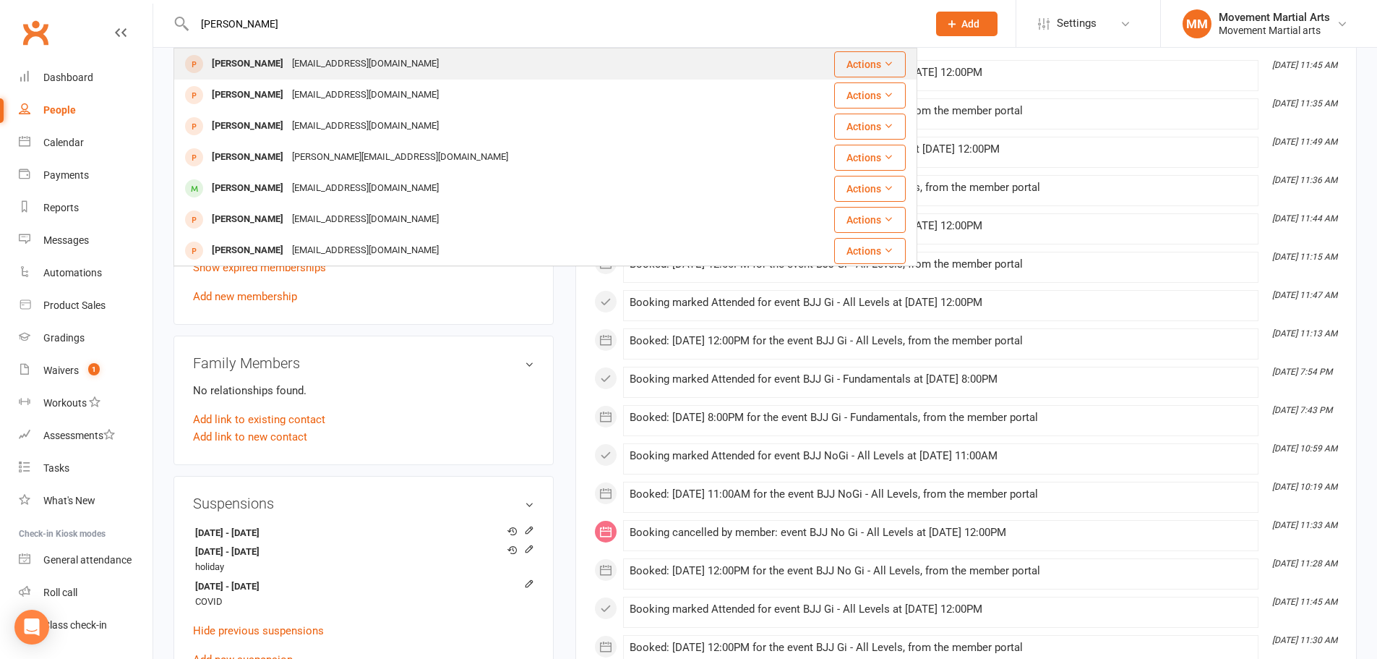
type input "[PERSON_NAME]"
click at [299, 60] on div "[EMAIL_ADDRESS][DOMAIN_NAME]" at bounding box center [365, 63] width 155 height 21
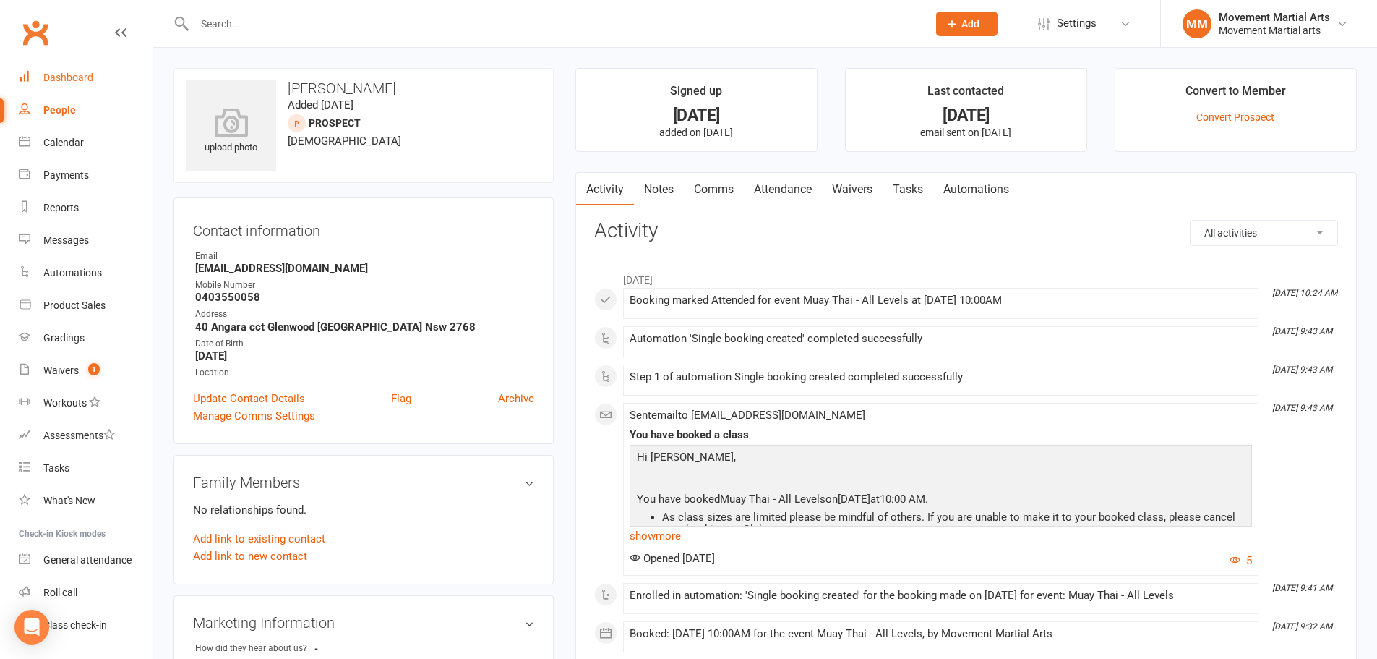
click at [89, 72] on div "Dashboard" at bounding box center [68, 78] width 50 height 12
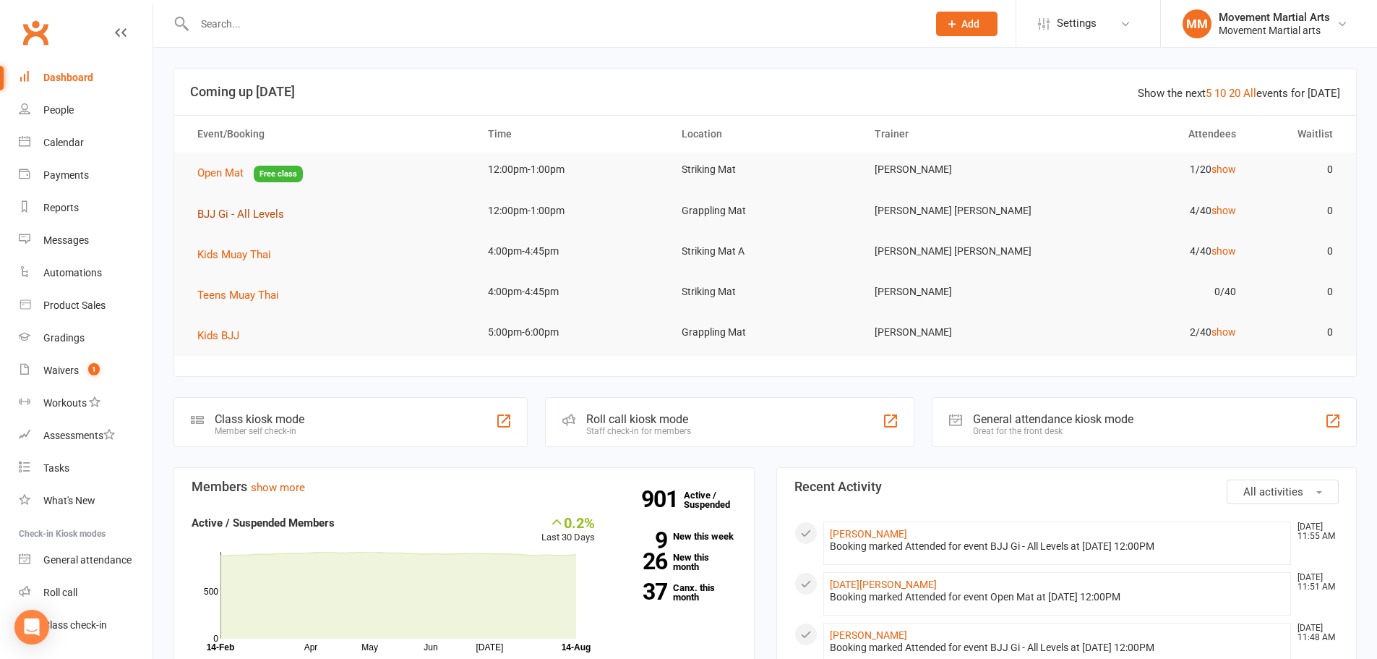
click at [243, 208] on span "BJJ Gi - All Levels" at bounding box center [240, 213] width 87 height 13
